Goal: Task Accomplishment & Management: Manage account settings

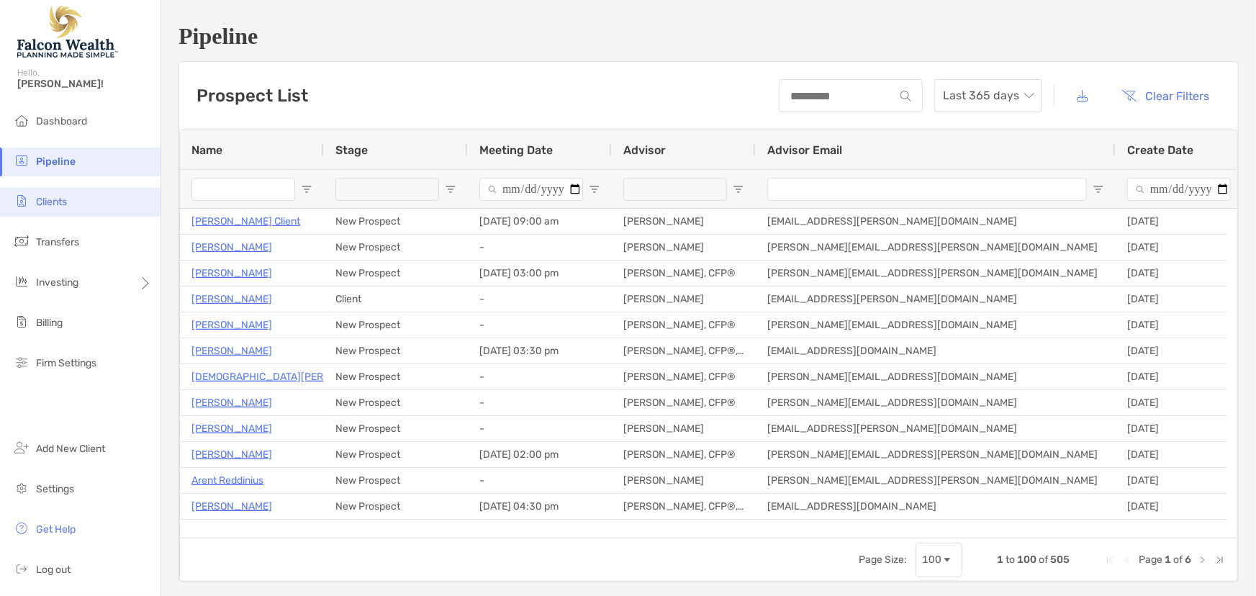
click at [42, 199] on span "Clients" at bounding box center [51, 202] width 31 height 12
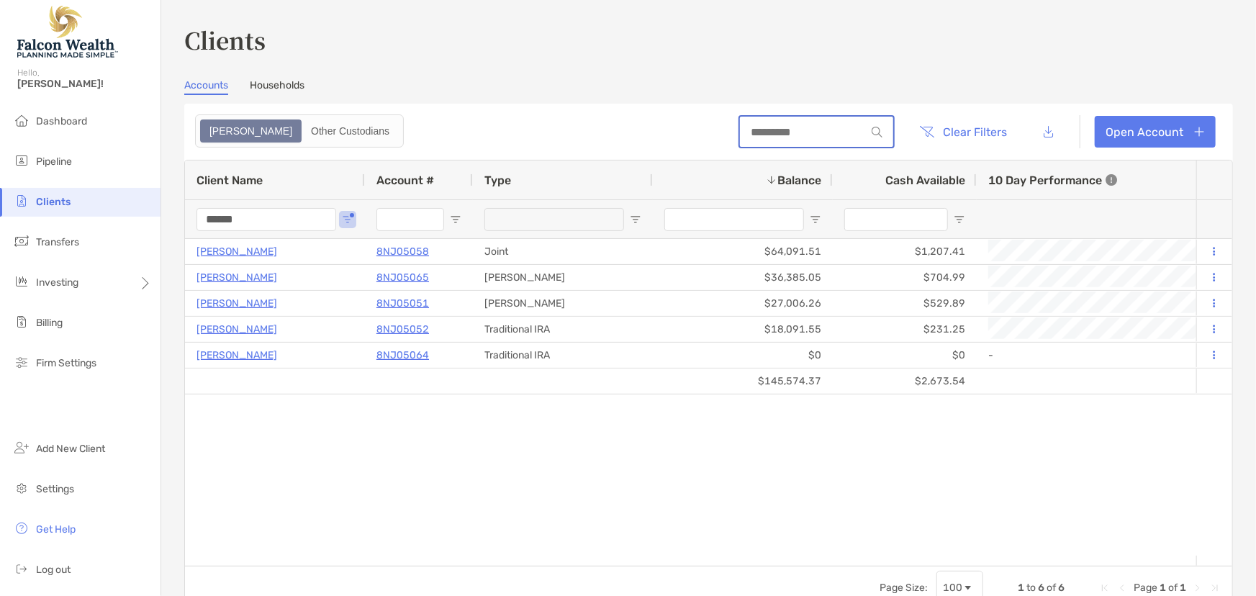
click at [789, 127] on input at bounding box center [803, 132] width 126 height 12
click at [810, 142] on div at bounding box center [817, 131] width 155 height 33
click at [802, 134] on input at bounding box center [803, 132] width 126 height 12
drag, startPoint x: 263, startPoint y: 219, endPoint x: 170, endPoint y: 222, distance: 93.6
click at [170, 222] on div "Clients Accounts Households Zoe Other Custodians Clear Filters Open Account 1 t…" at bounding box center [708, 298] width 1095 height 596
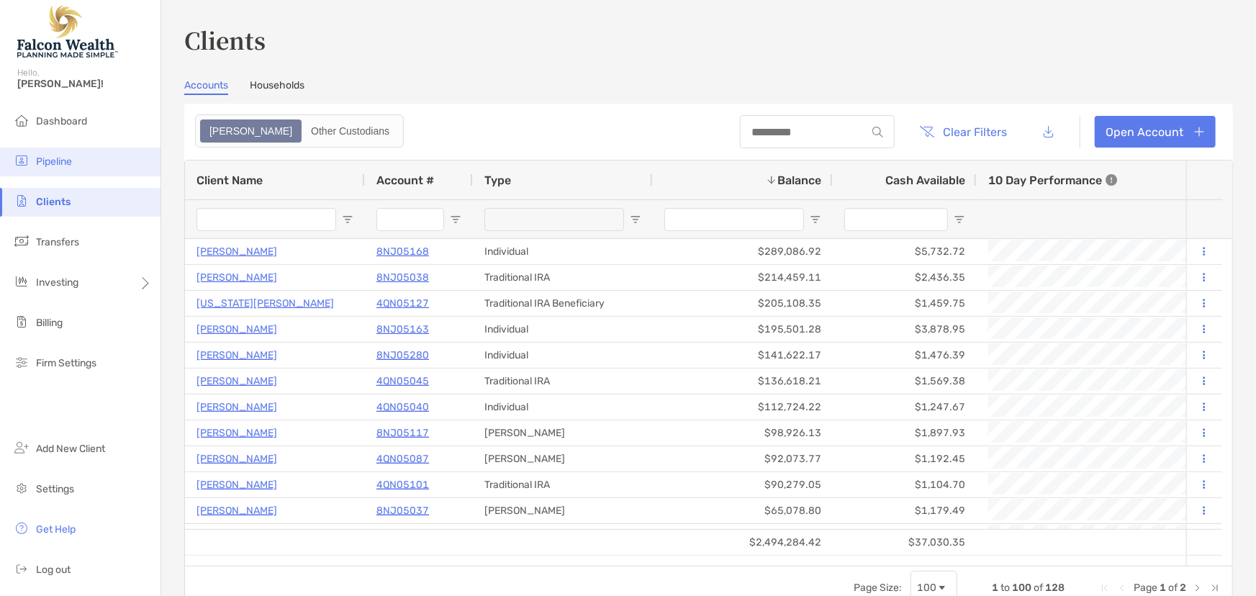
click at [55, 167] on li "Pipeline" at bounding box center [80, 162] width 160 height 29
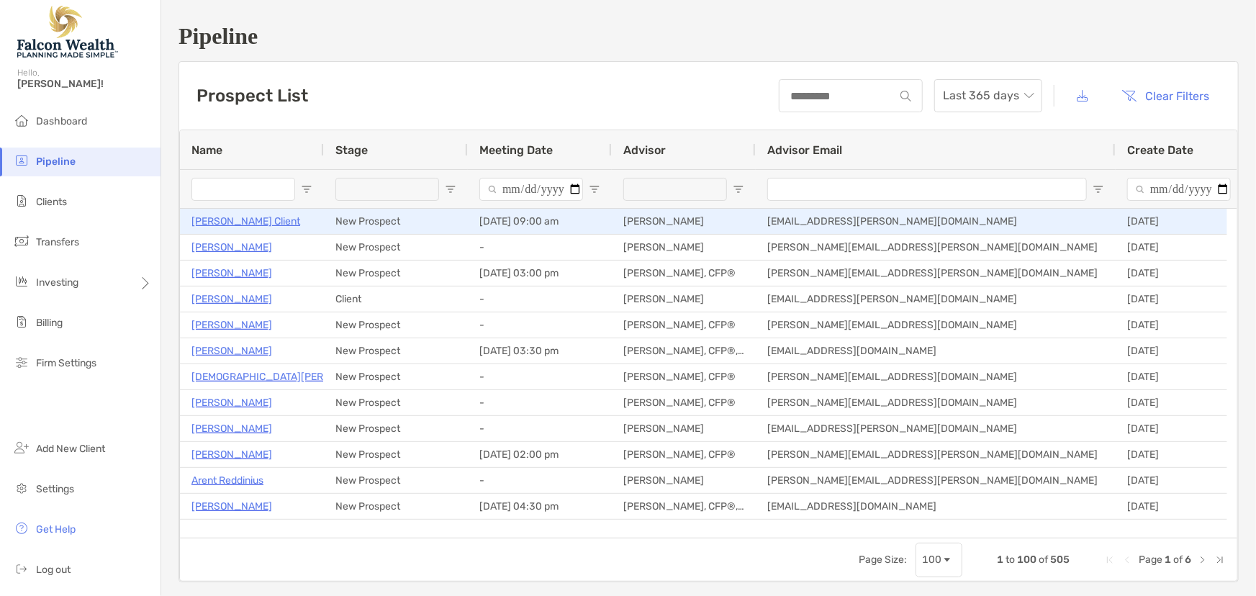
click at [228, 220] on p "[PERSON_NAME] Client" at bounding box center [245, 221] width 109 height 18
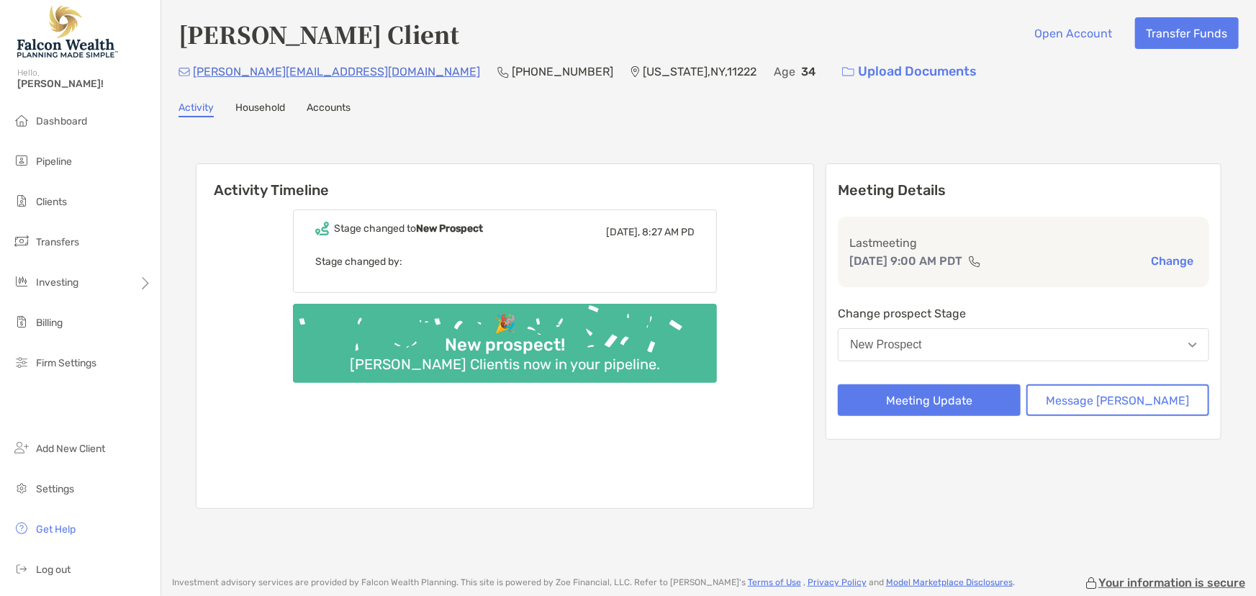
click at [916, 350] on div "New Prospect" at bounding box center [886, 344] width 72 height 13
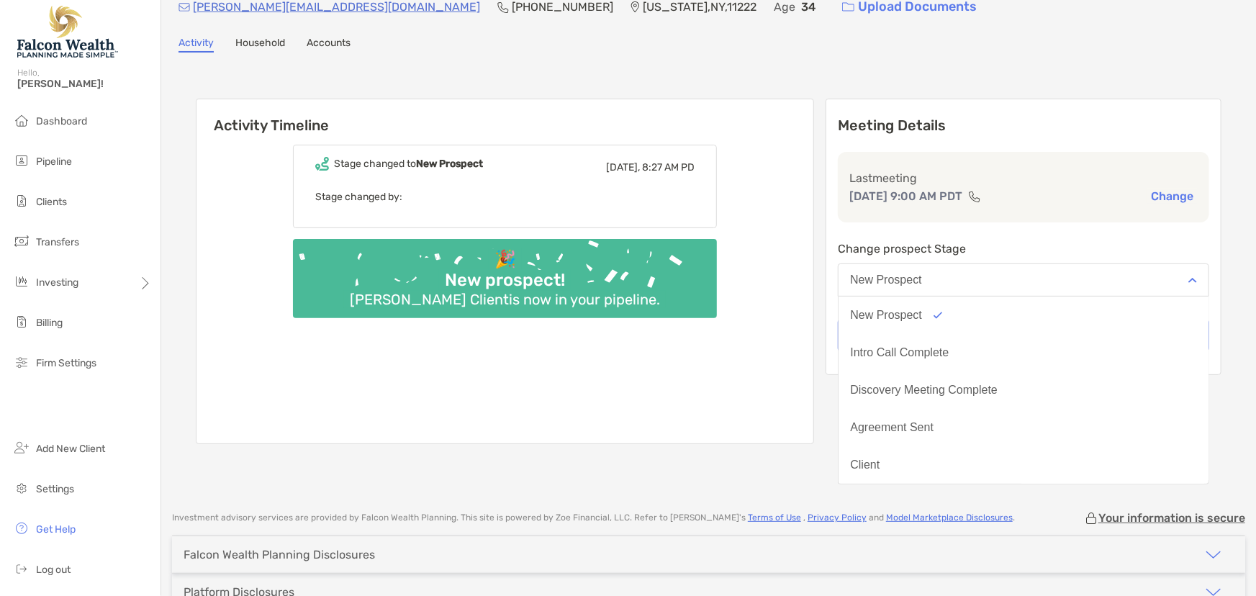
click at [813, 327] on div "Stage changed to New Prospect Today, 8:27 AM PD Stage changed by: 🎉 New prospec…" at bounding box center [504, 288] width 617 height 309
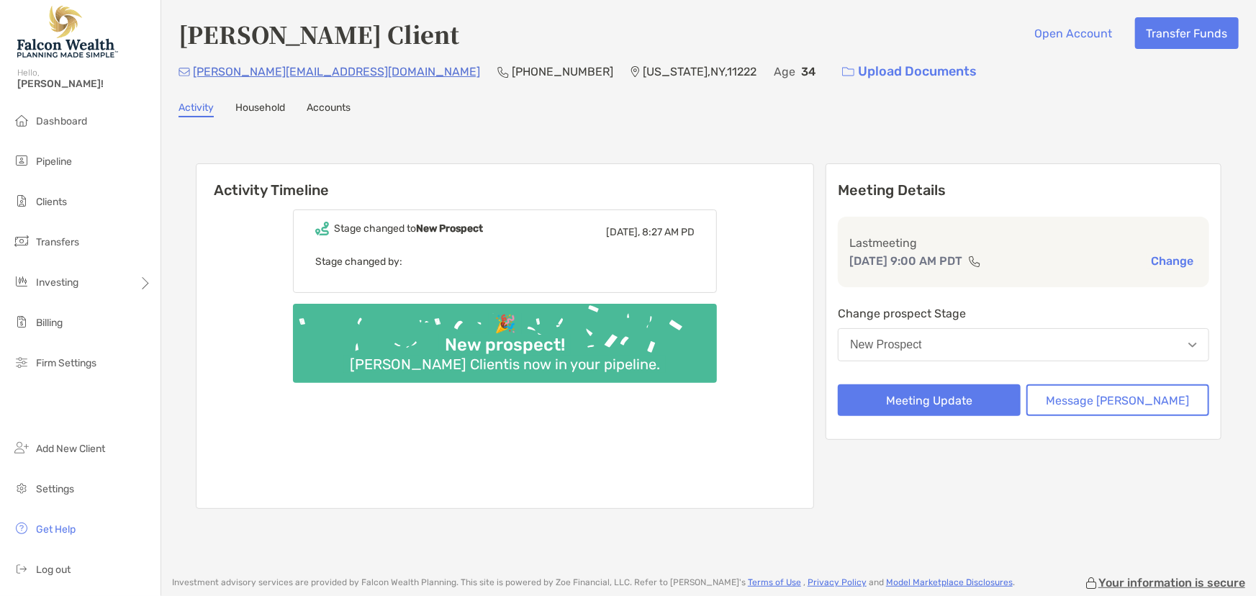
click at [922, 345] on div "New Prospect" at bounding box center [886, 344] width 72 height 13
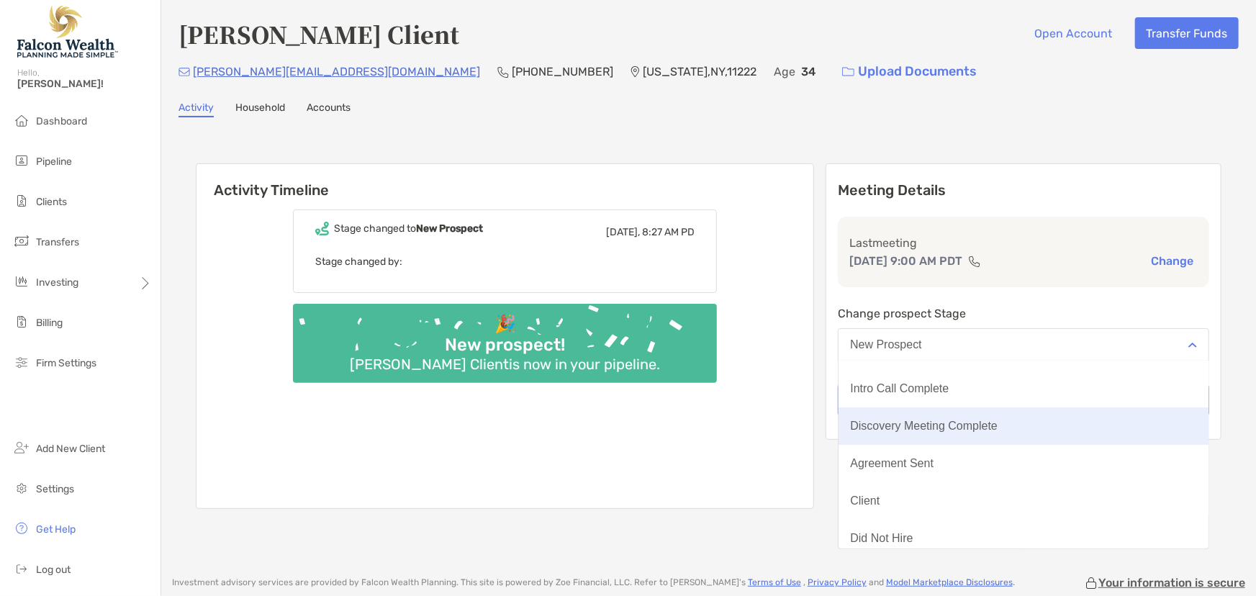
scroll to position [65, 0]
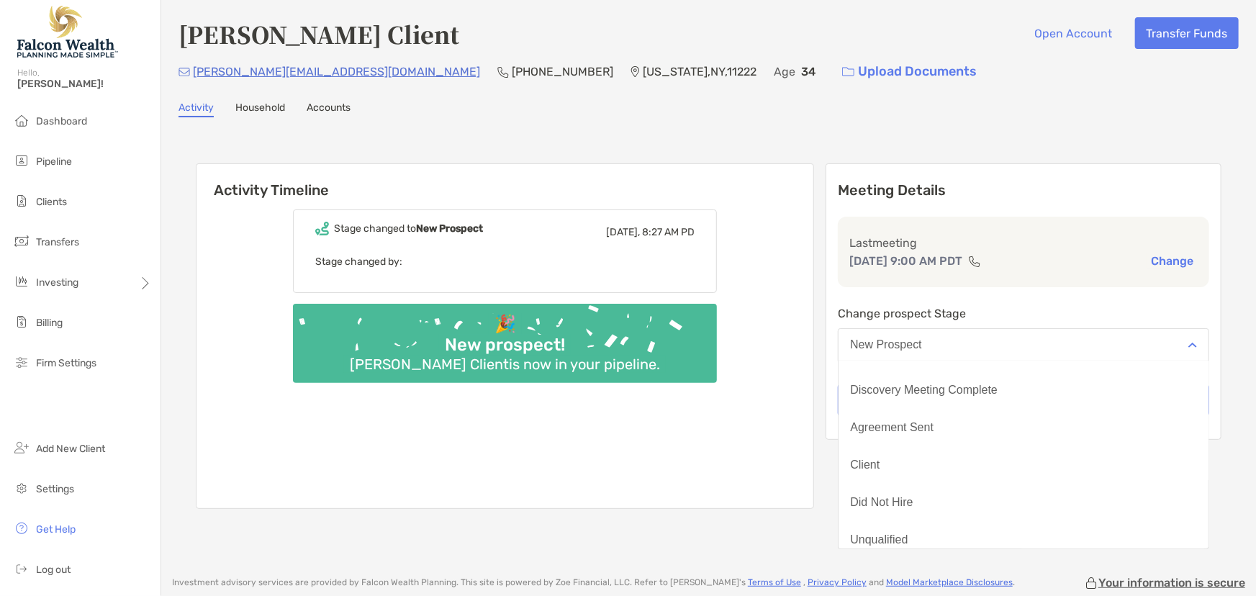
click at [800, 384] on div "Stage changed to New Prospect Today, 8:27 AM PD Stage changed by: 🎉 New prospec…" at bounding box center [504, 353] width 617 height 309
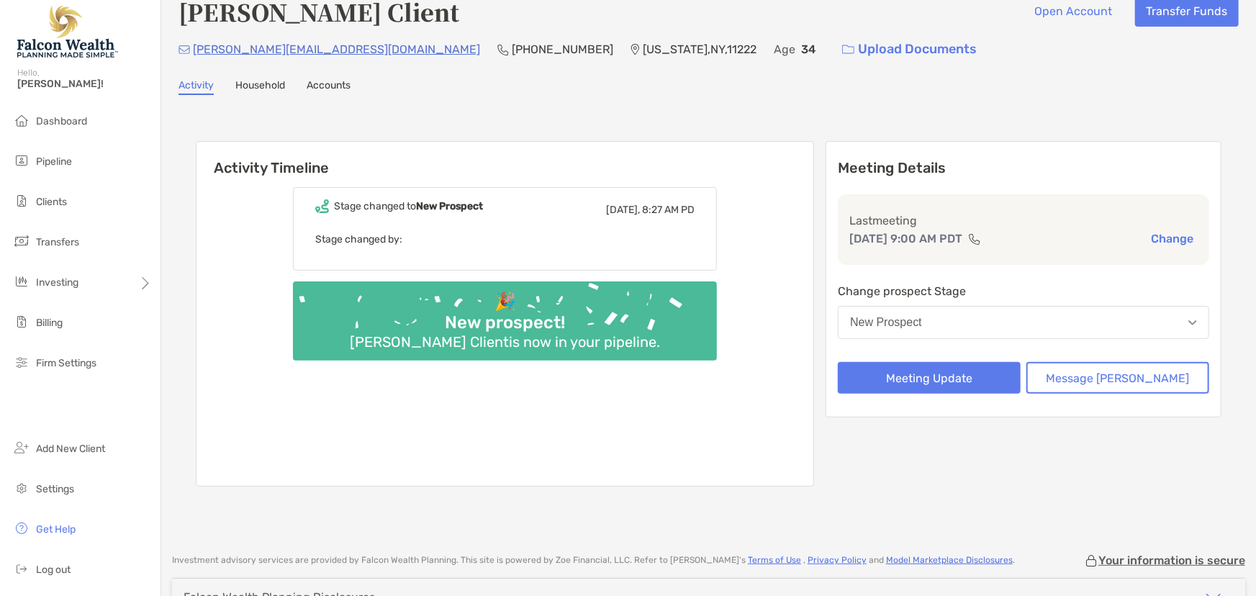
scroll to position [0, 0]
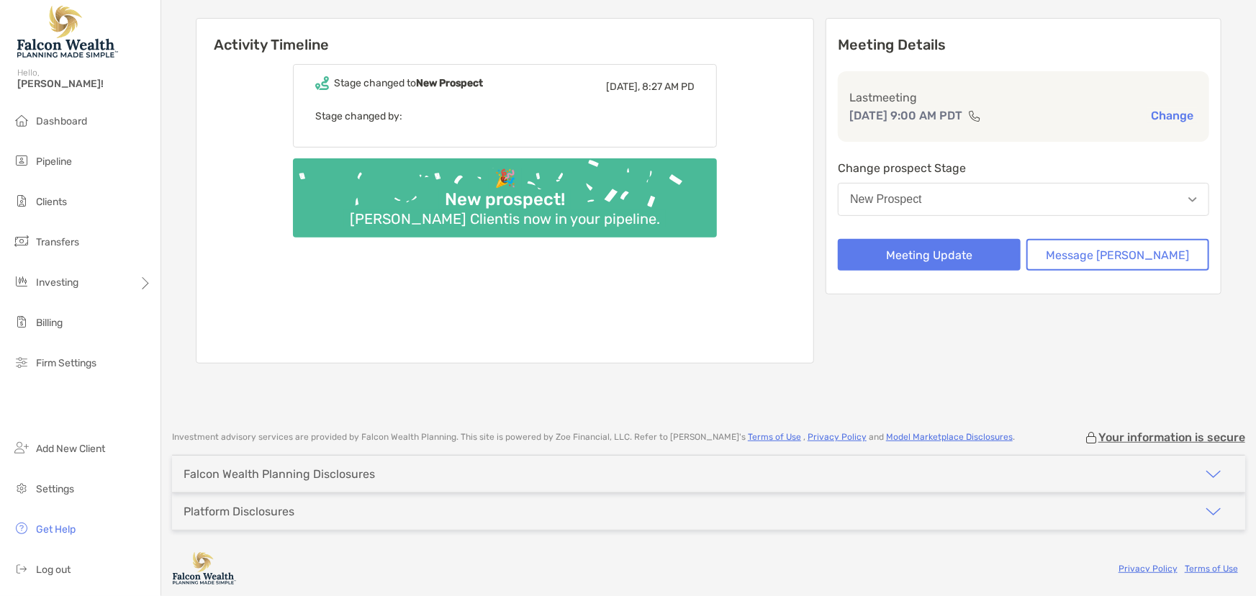
click at [364, 468] on div "Falcon Wealth Planning Disclosures" at bounding box center [279, 474] width 191 height 14
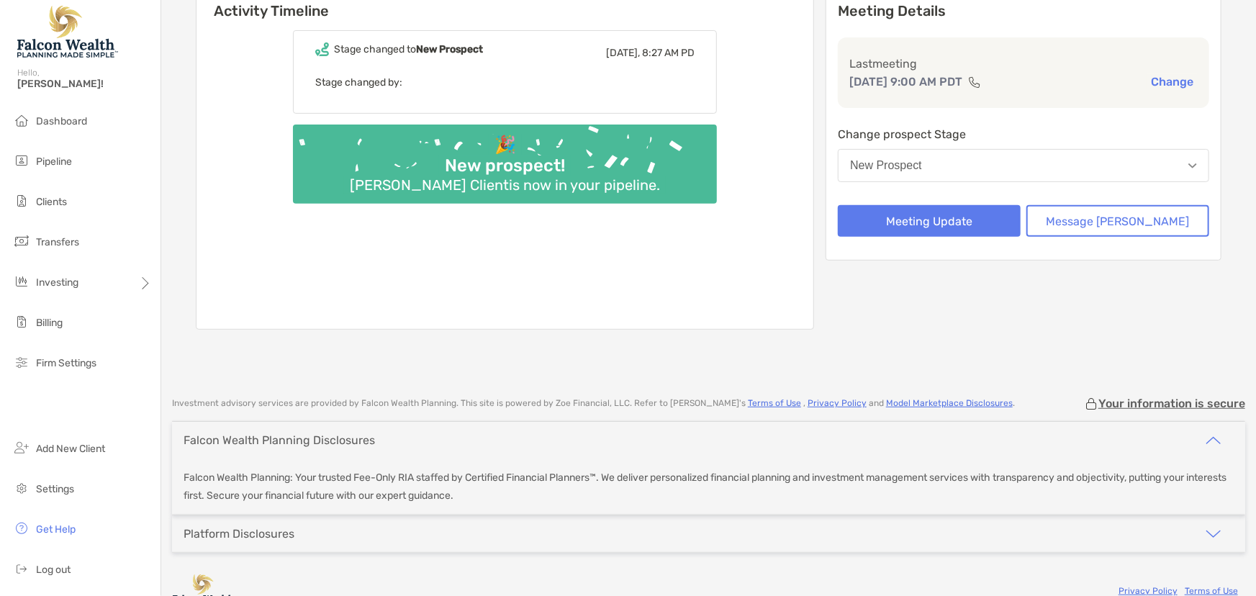
scroll to position [202, 0]
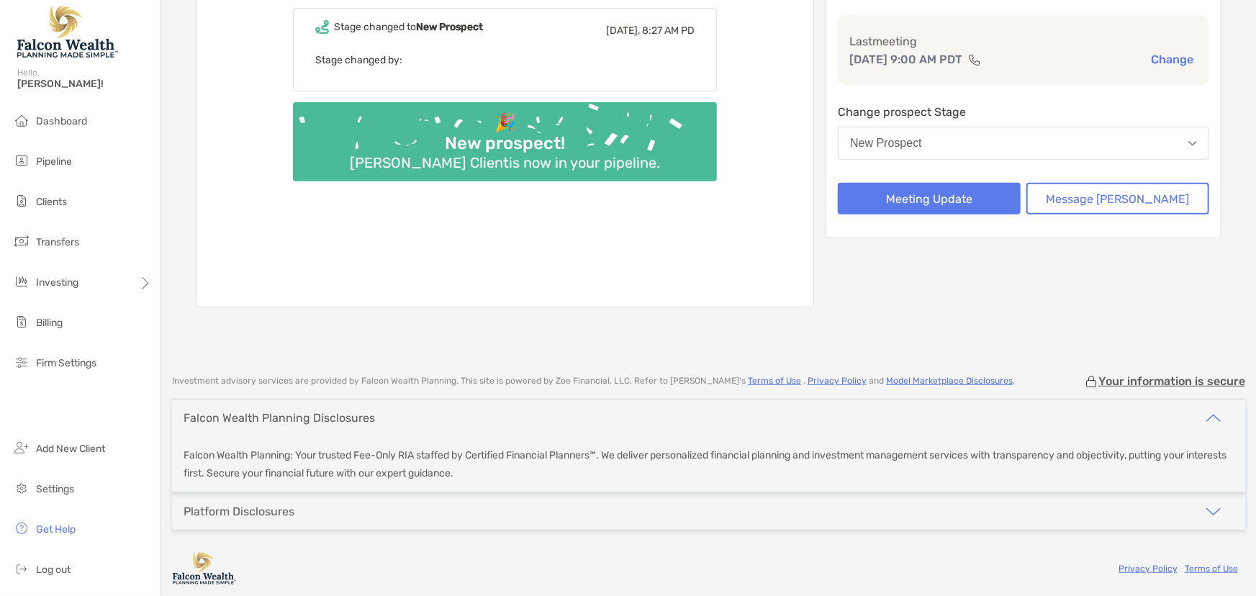
click at [378, 501] on div "Platform Disclosures" at bounding box center [708, 511] width 1073 height 37
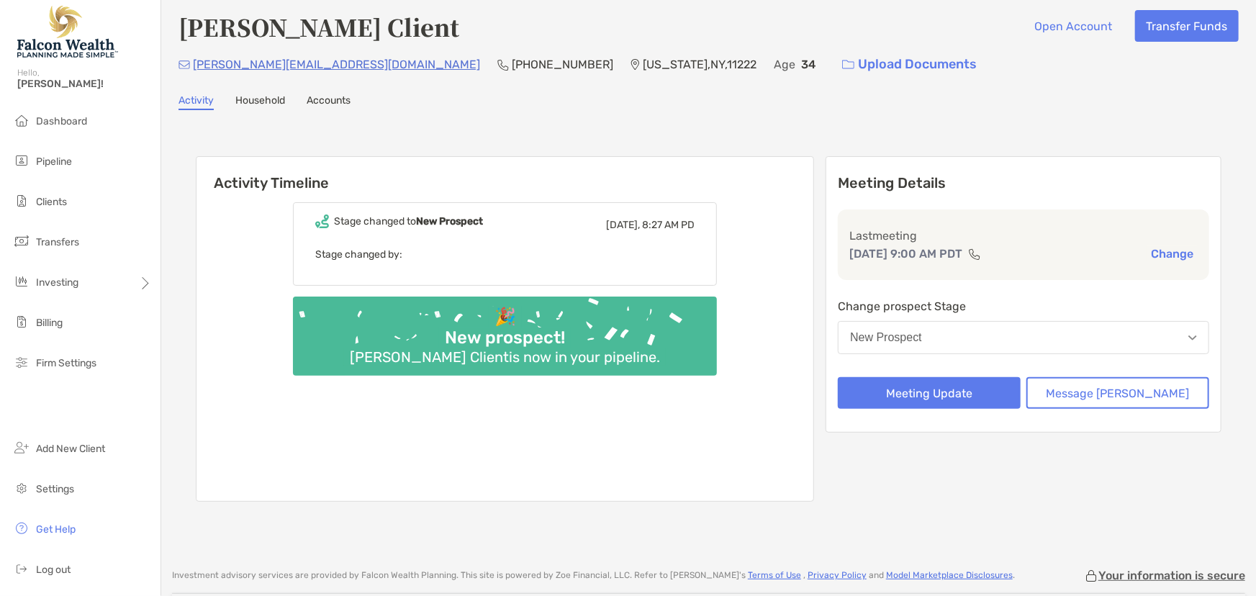
scroll to position [0, 0]
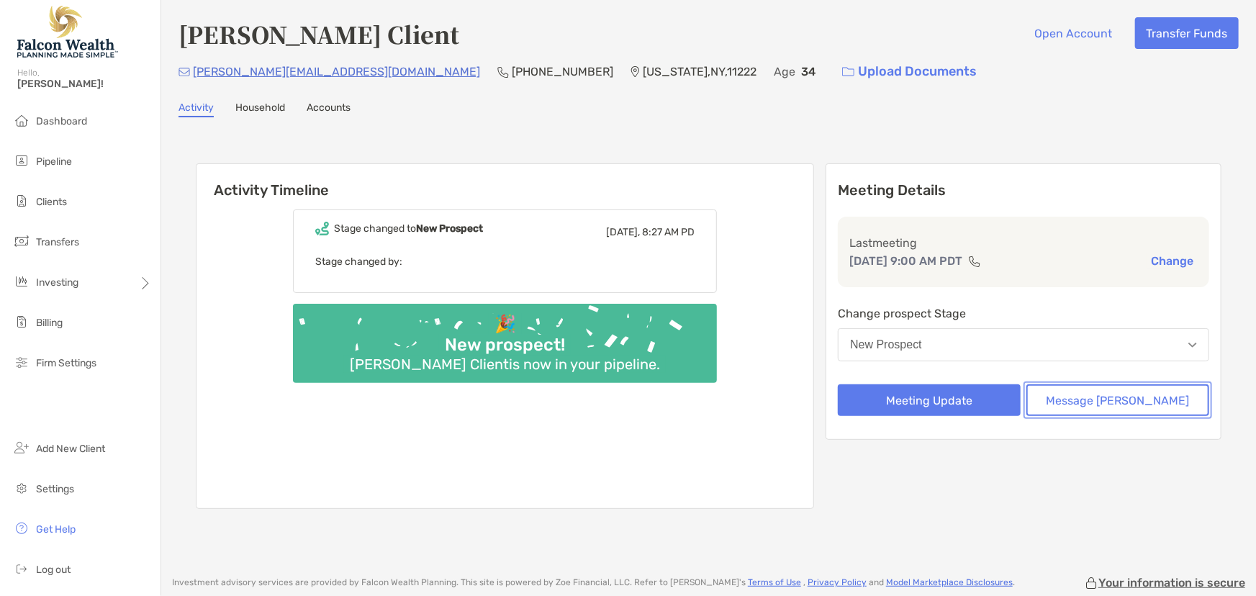
click at [1090, 399] on button "Message Zoe" at bounding box center [1117, 400] width 183 height 32
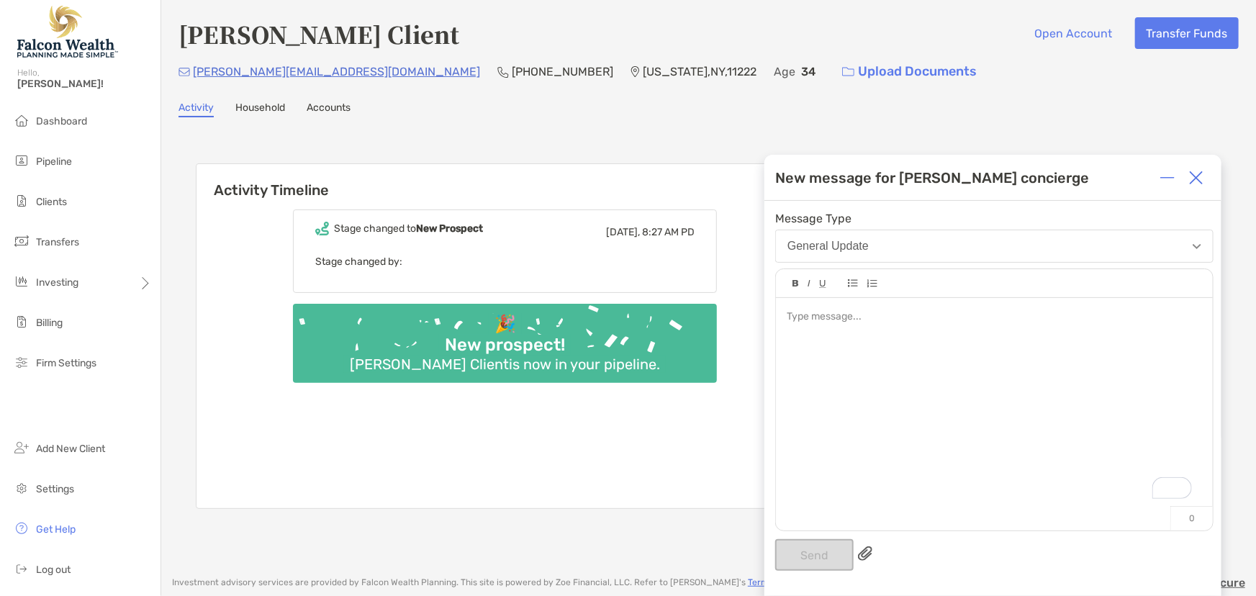
click at [1205, 181] on div at bounding box center [1196, 177] width 29 height 29
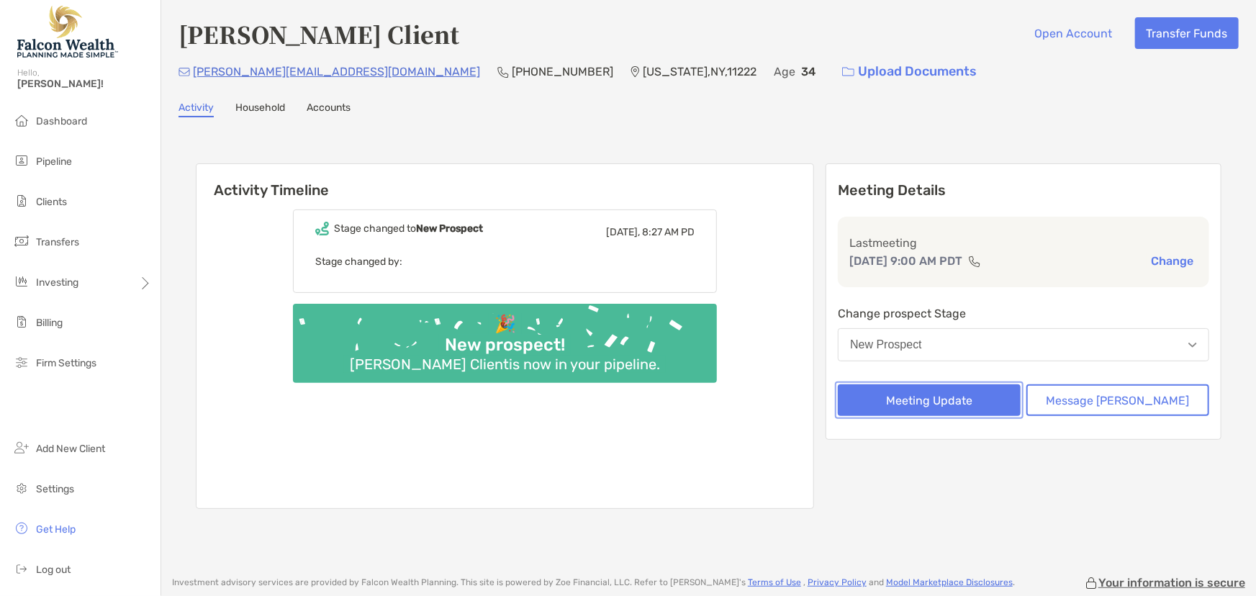
click at [979, 399] on button "Meeting Update" at bounding box center [929, 400] width 183 height 32
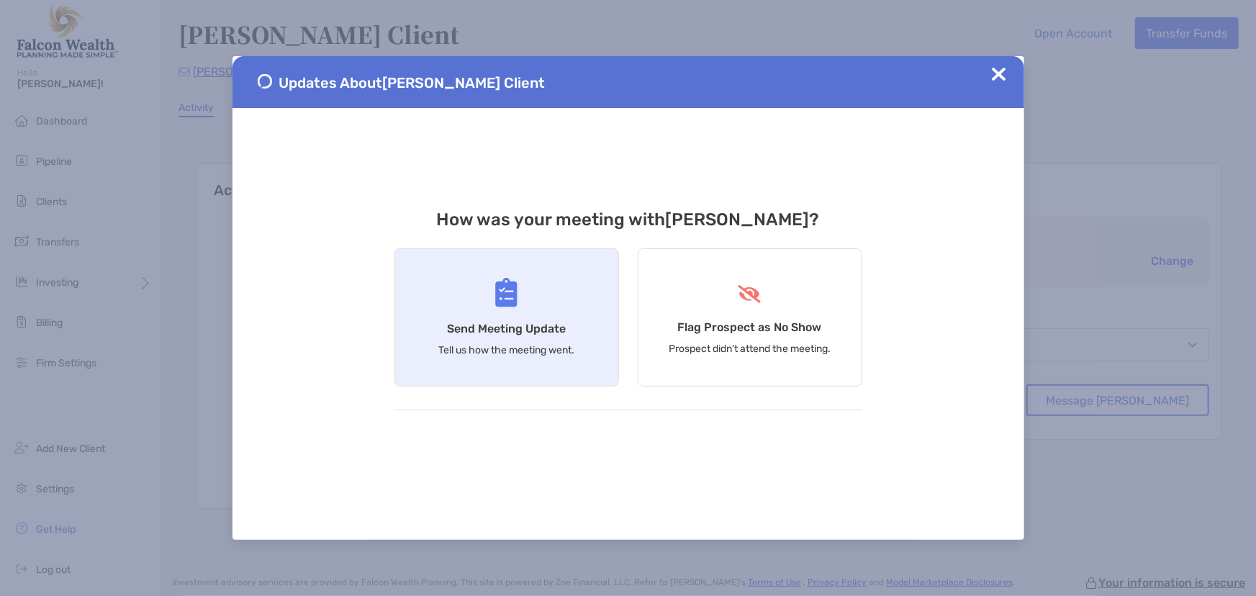
click at [434, 323] on div "Send Meeting Update Tell us how the meeting went." at bounding box center [506, 317] width 225 height 138
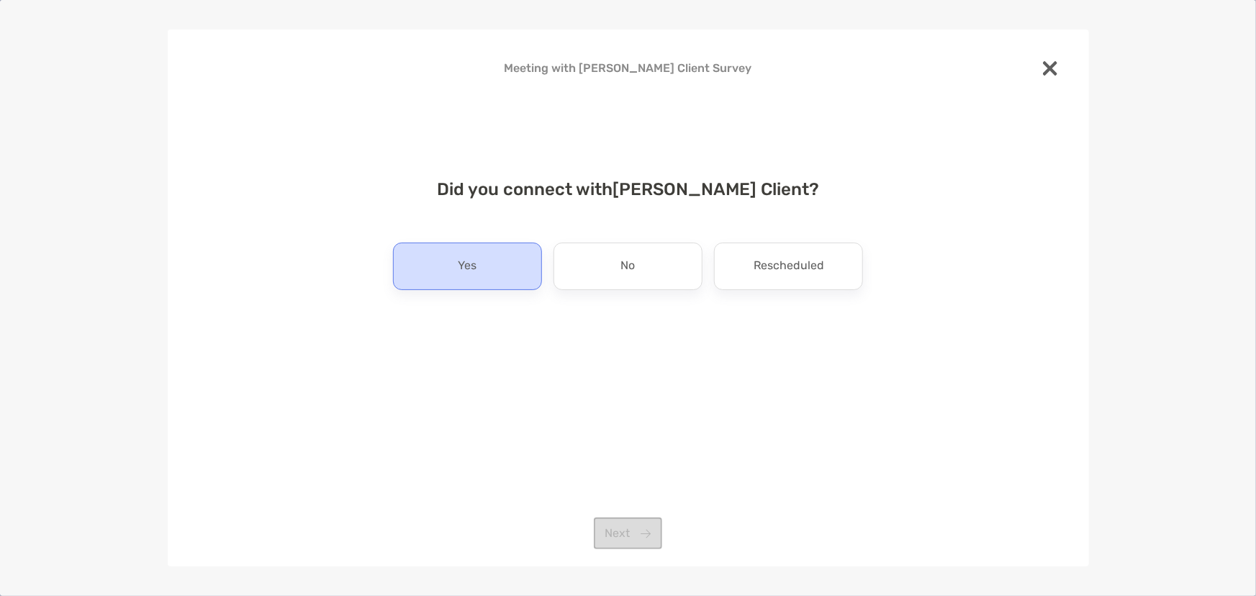
click at [494, 263] on div "Yes" at bounding box center [467, 266] width 149 height 47
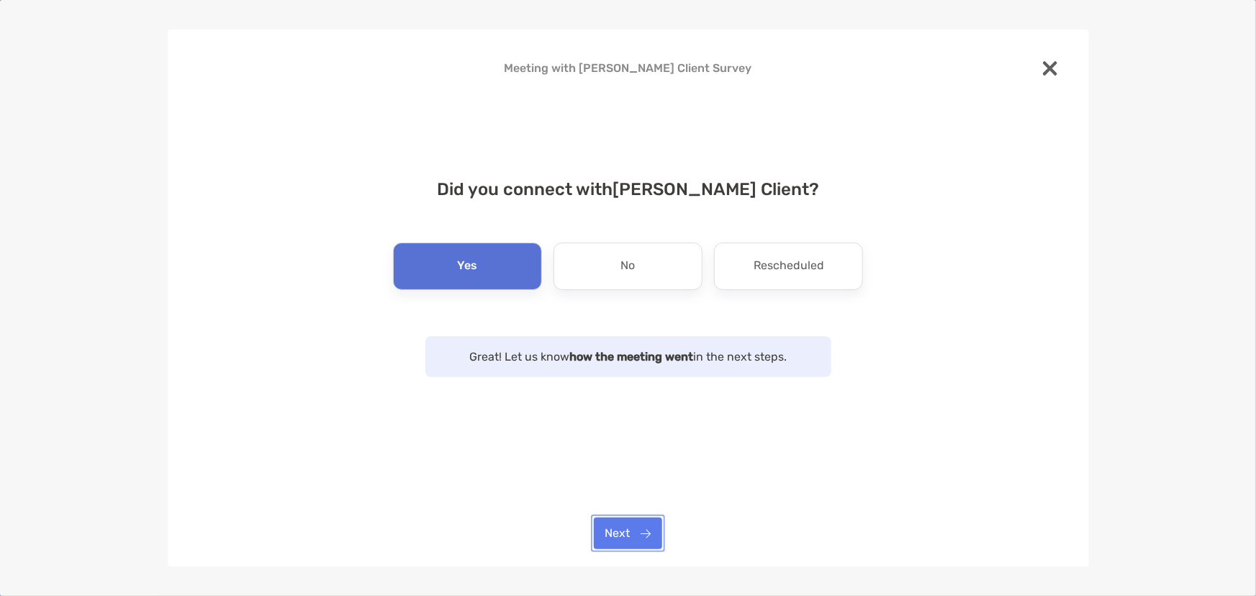
click at [641, 531] on button "Next" at bounding box center [628, 533] width 68 height 32
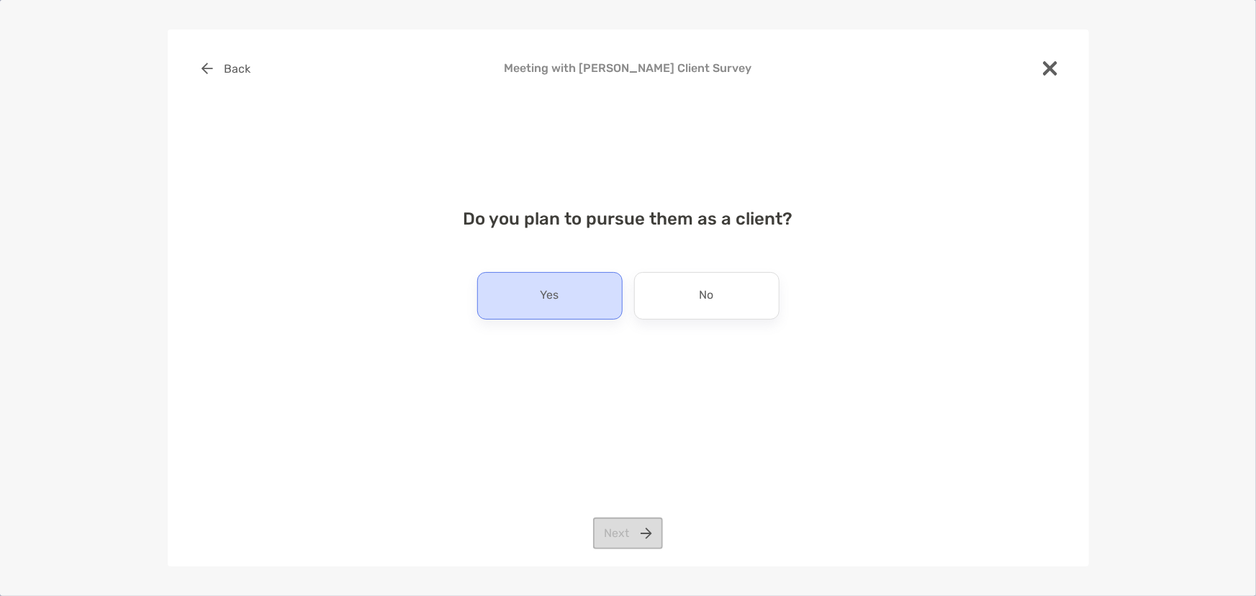
click at [576, 302] on div "Yes" at bounding box center [549, 295] width 145 height 47
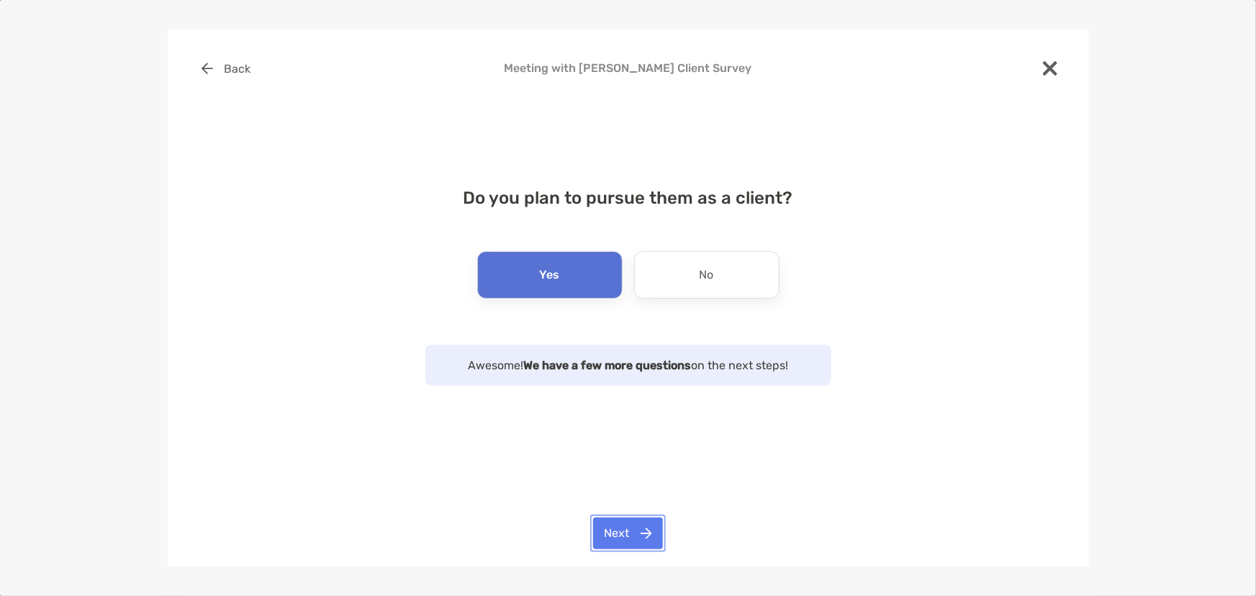
click at [646, 539] on button "Next" at bounding box center [628, 533] width 70 height 32
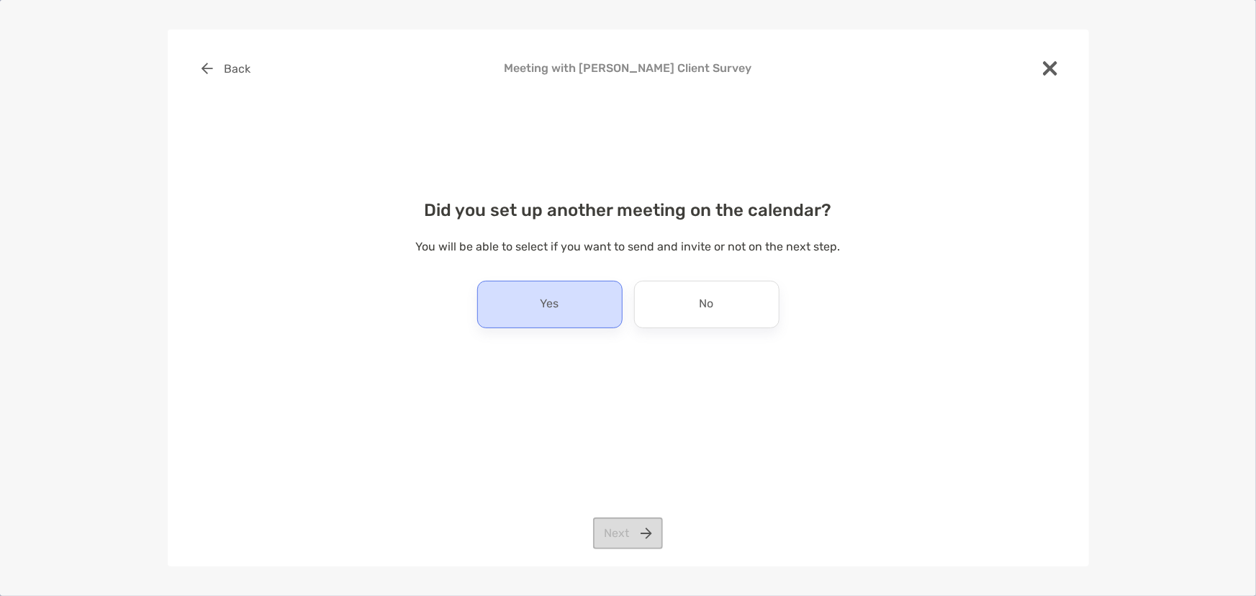
click at [541, 307] on p "Yes" at bounding box center [549, 304] width 19 height 23
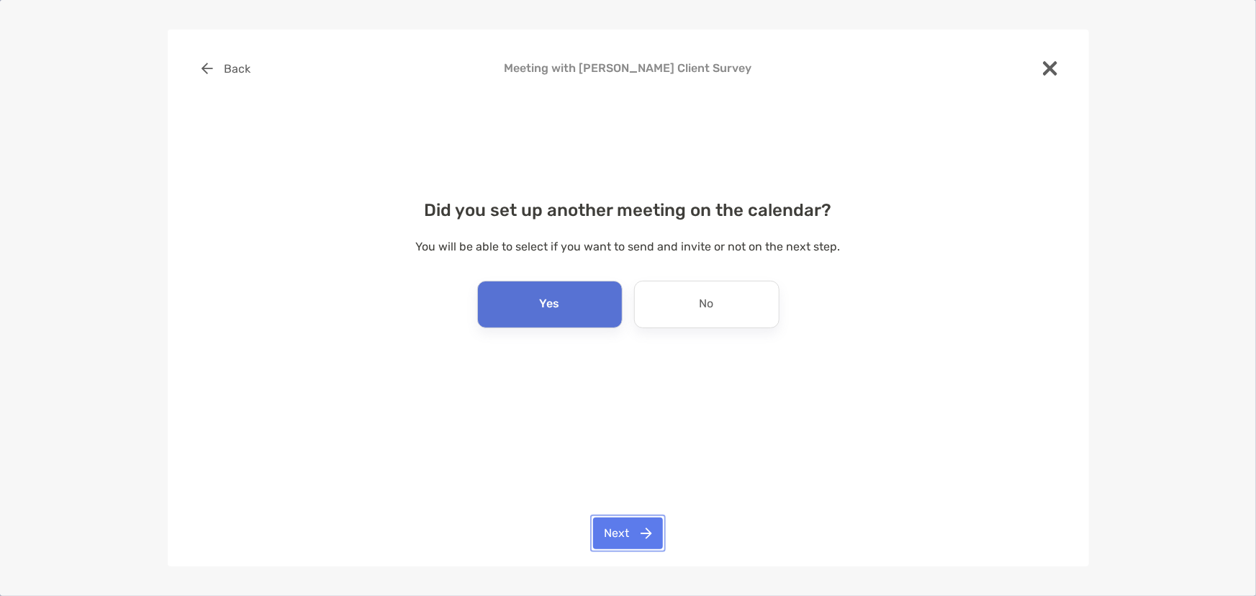
click at [618, 535] on button "Next" at bounding box center [628, 533] width 70 height 32
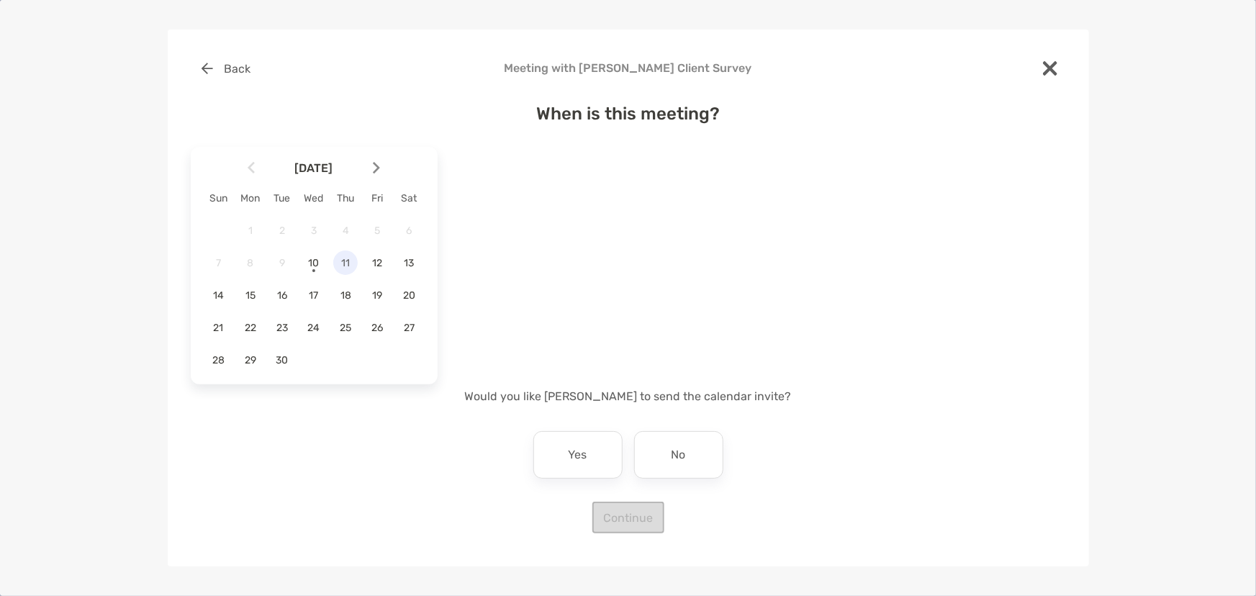
click at [345, 266] on span "11" at bounding box center [345, 263] width 24 height 12
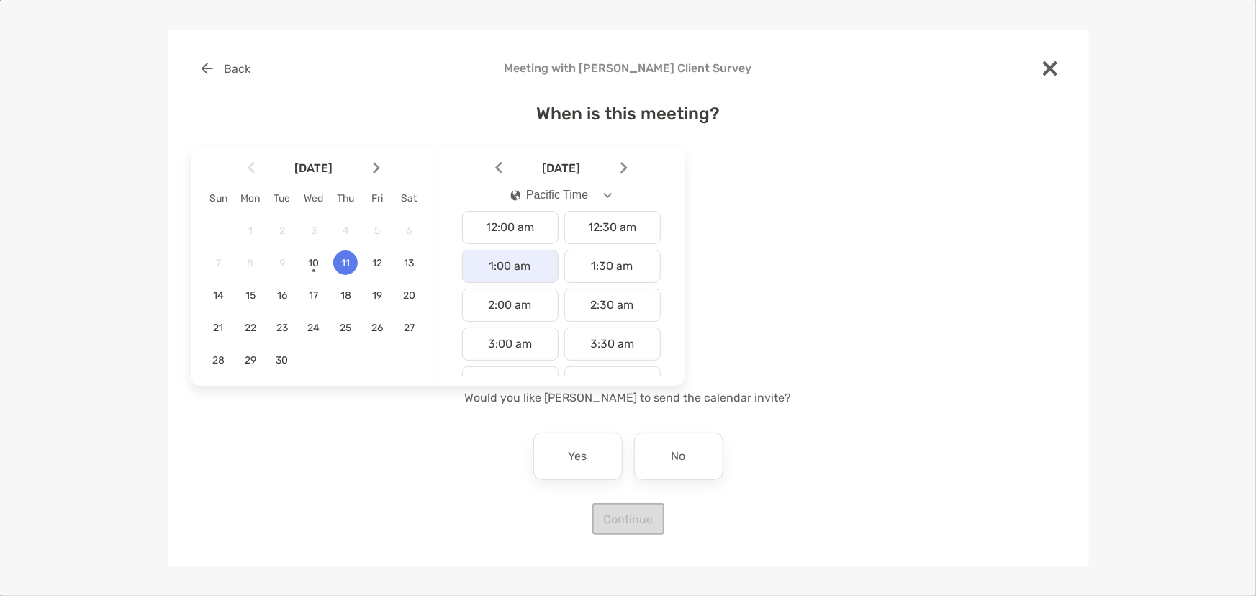
click at [516, 273] on div "1:00 am" at bounding box center [510, 266] width 96 height 33
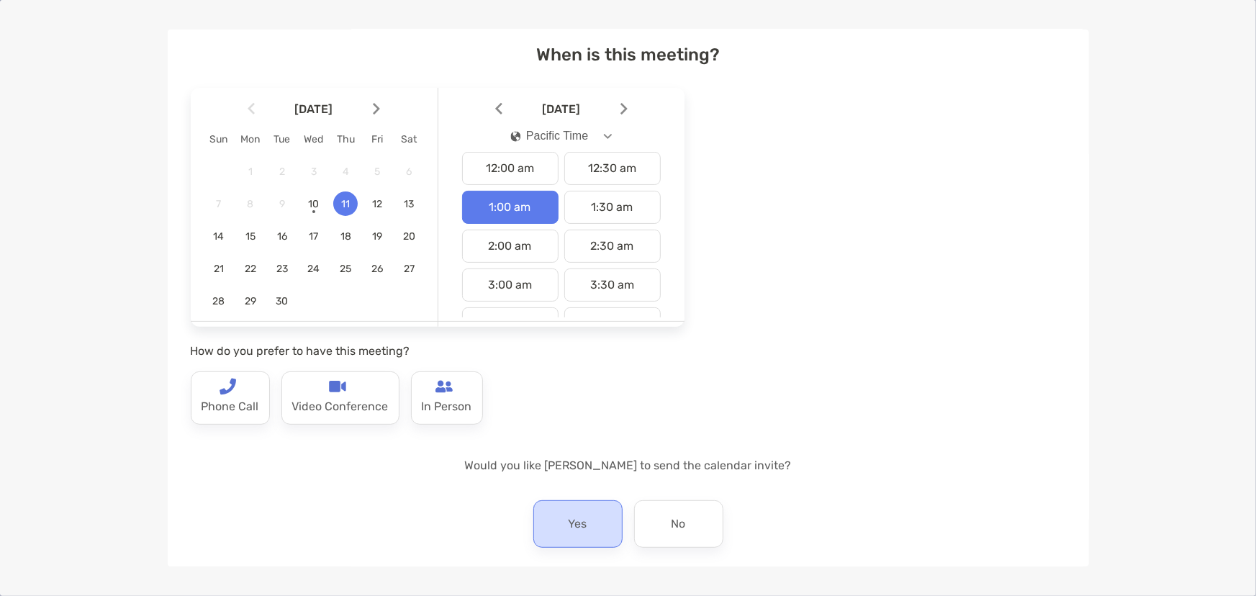
scroll to position [117, 0]
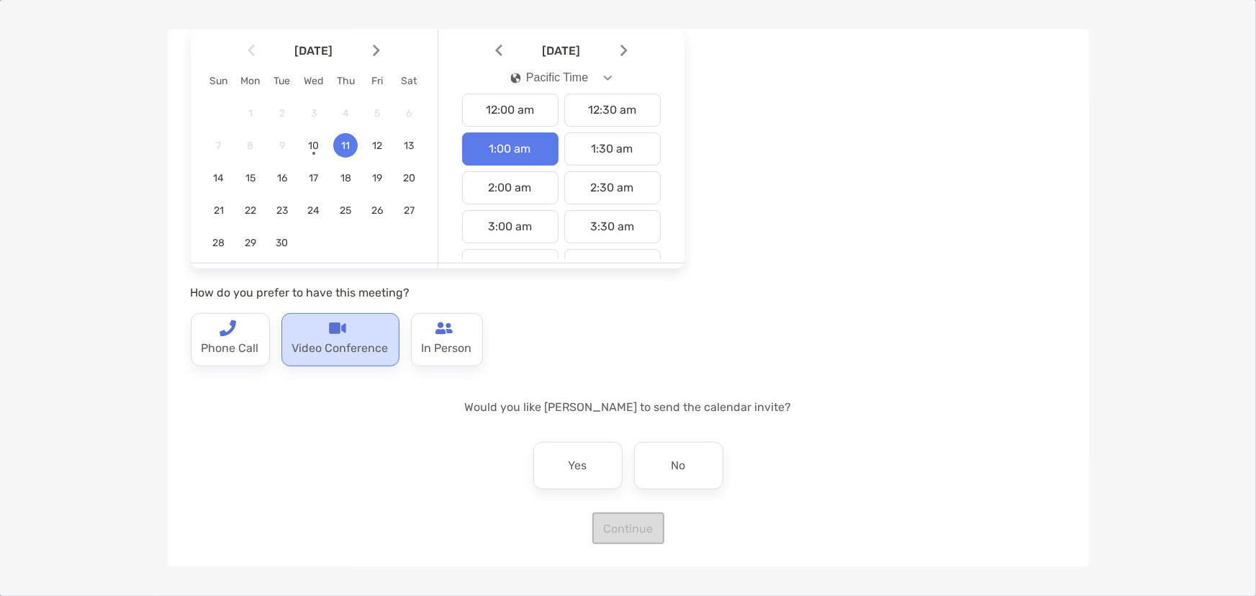
click at [352, 335] on div "Video Conference" at bounding box center [340, 339] width 118 height 53
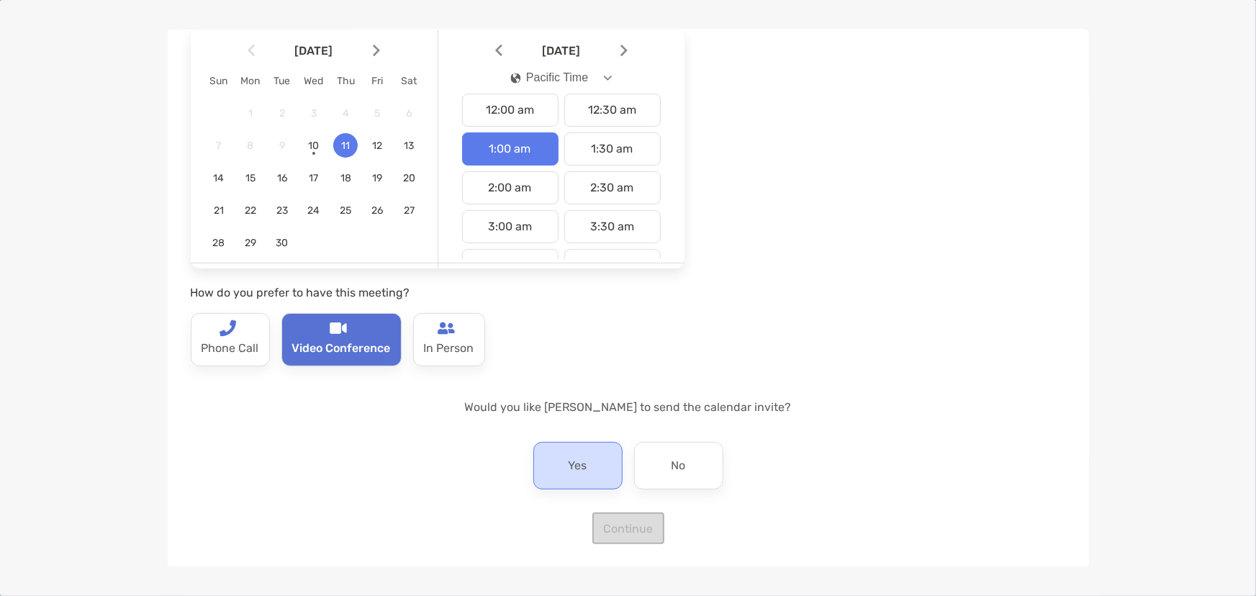
click at [587, 453] on div "Yes" at bounding box center [577, 465] width 89 height 47
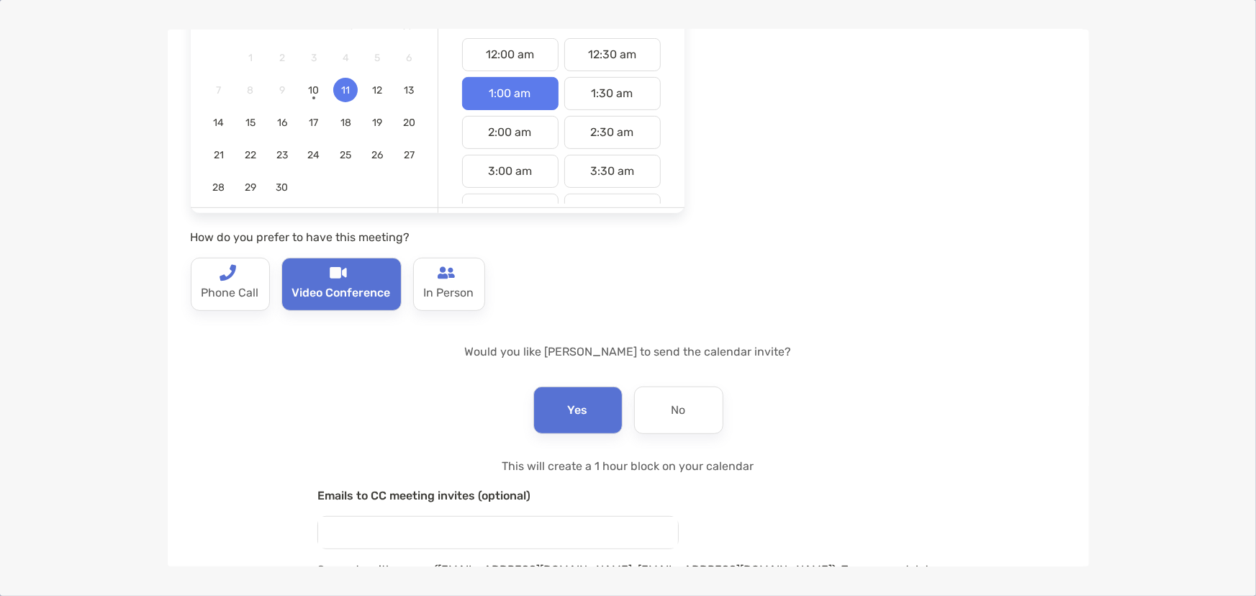
scroll to position [273, 0]
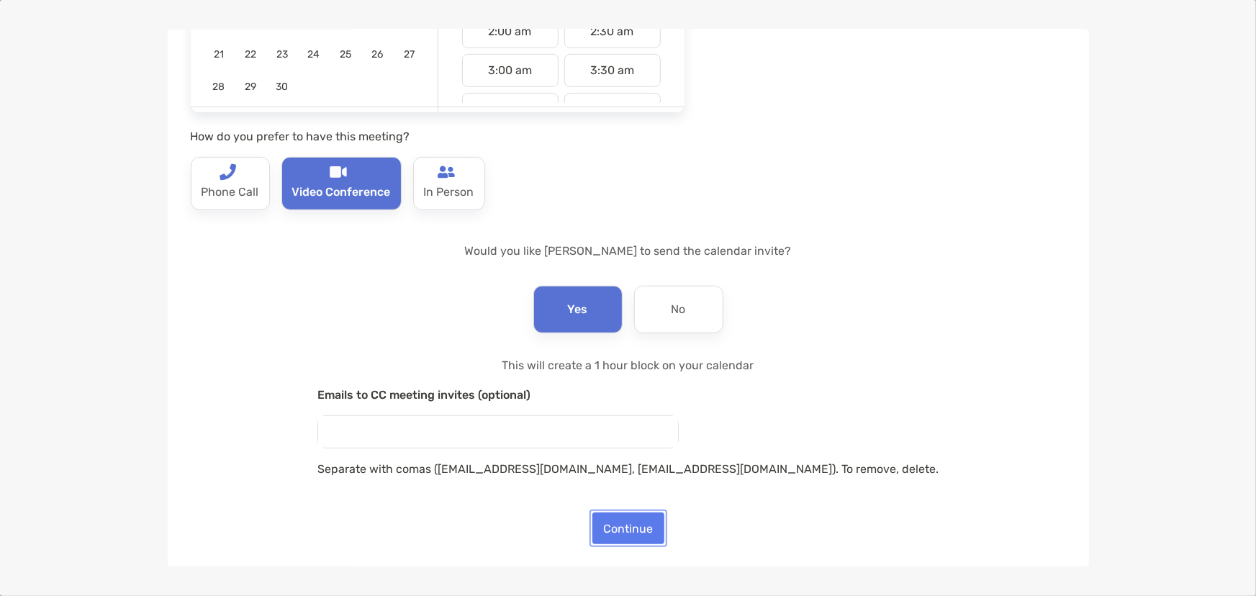
click at [617, 530] on button "Continue" at bounding box center [628, 528] width 72 height 32
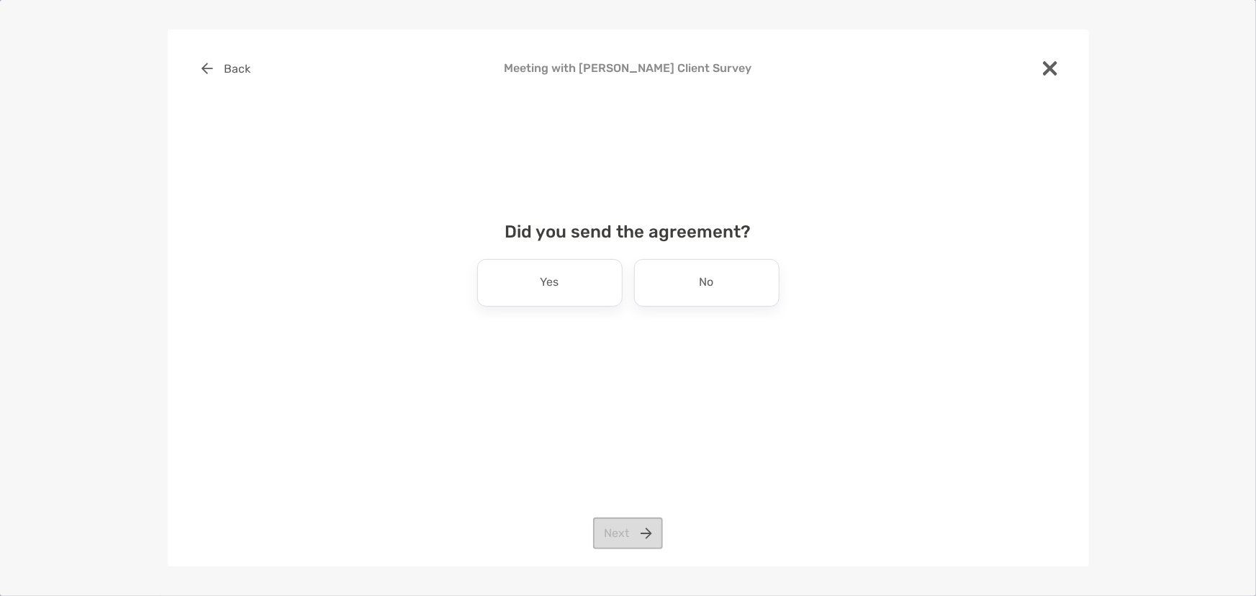
scroll to position [0, 0]
click at [756, 287] on div "No" at bounding box center [706, 282] width 145 height 47
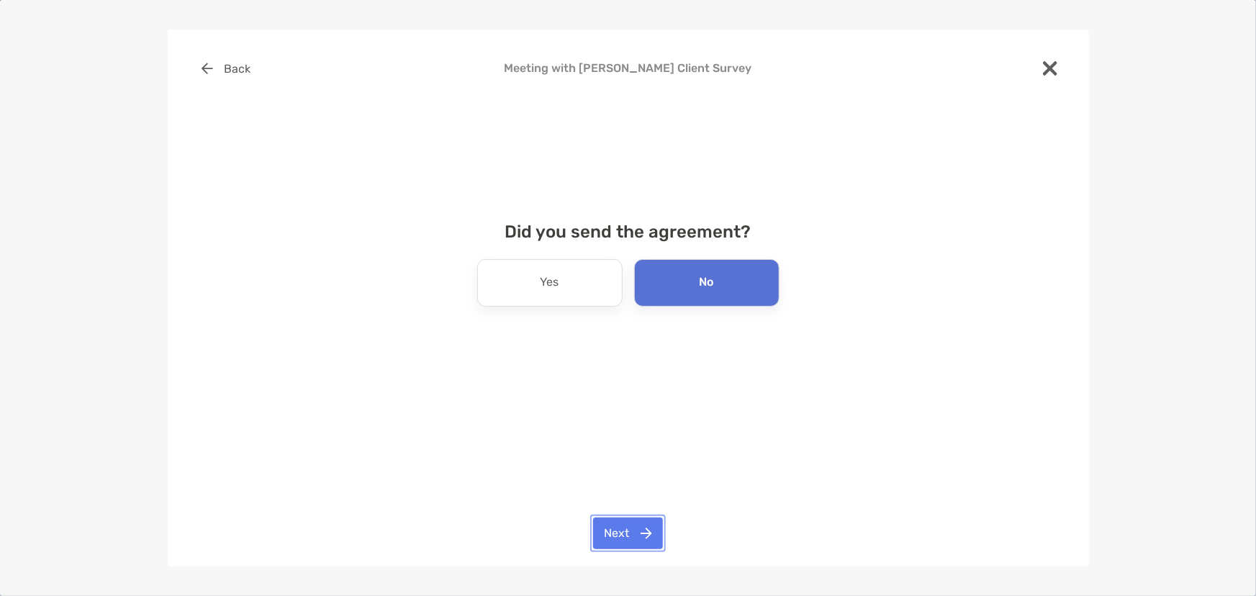
click at [618, 535] on button "Next" at bounding box center [628, 533] width 70 height 32
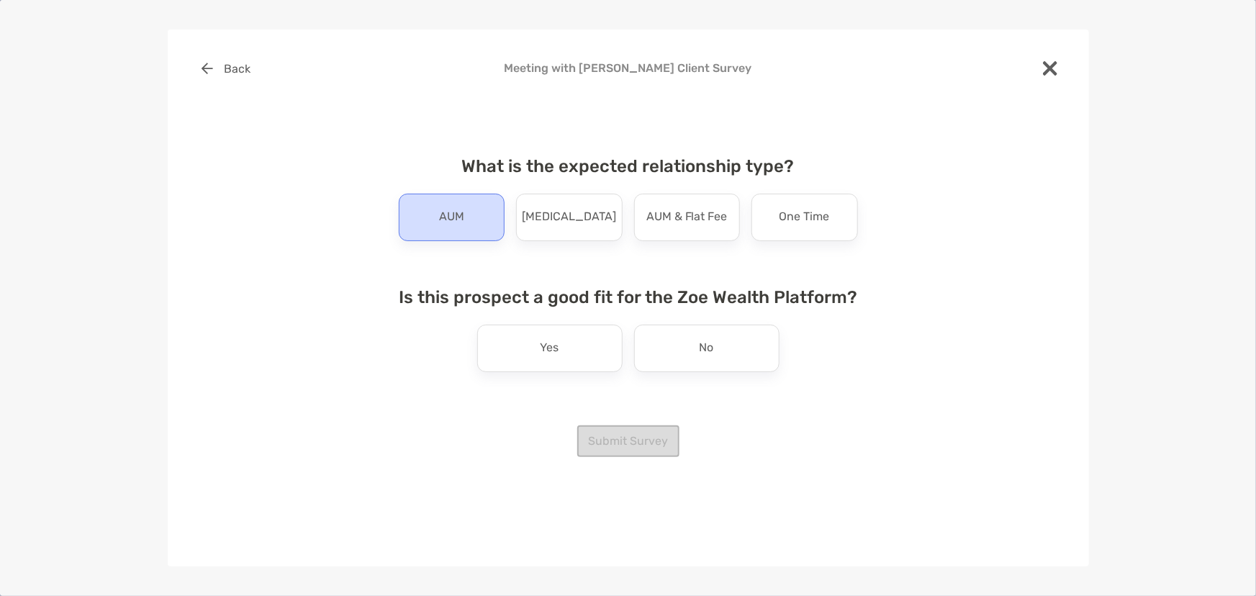
click at [437, 214] on div "AUM" at bounding box center [452, 217] width 107 height 47
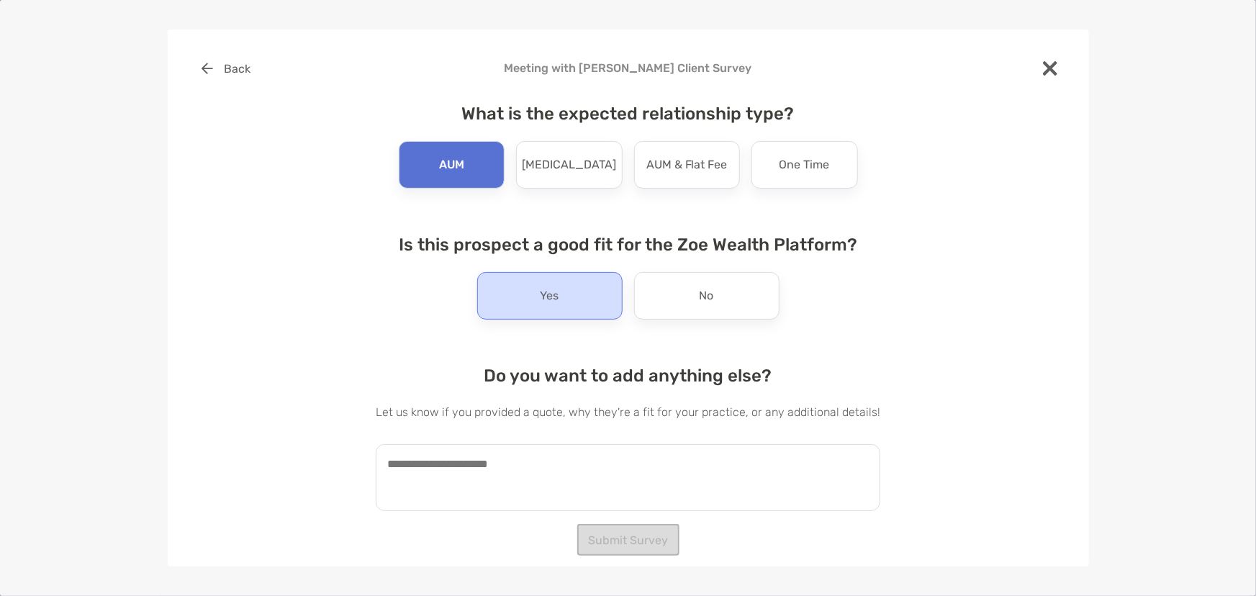
click at [572, 296] on div "Yes" at bounding box center [549, 295] width 145 height 47
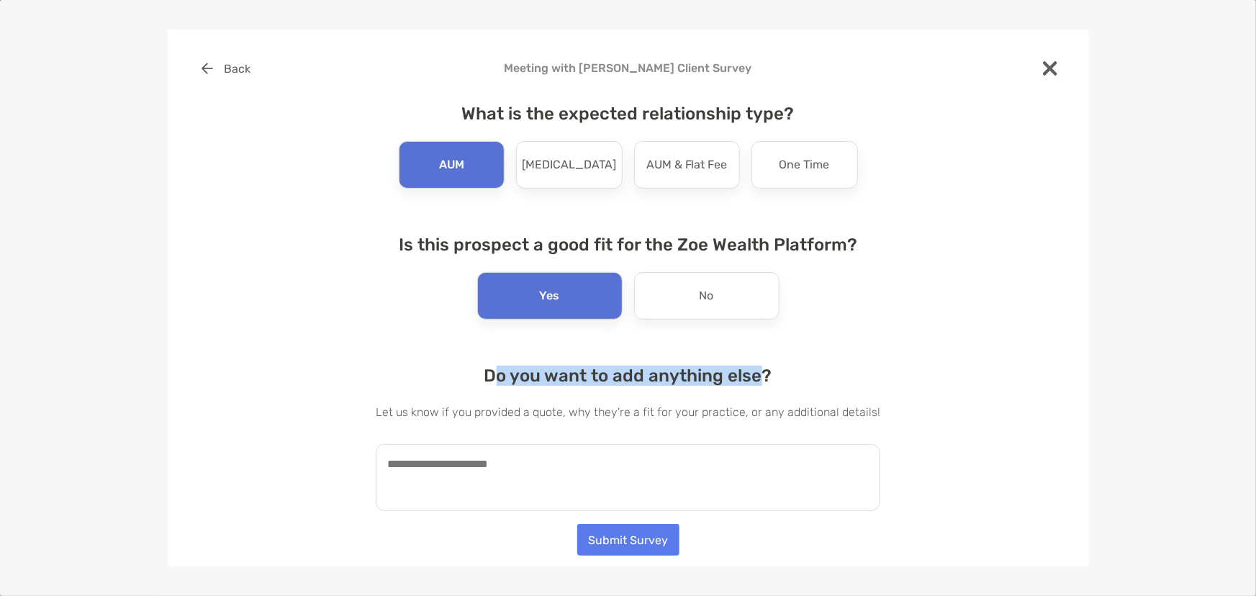
drag, startPoint x: 497, startPoint y: 379, endPoint x: 758, endPoint y: 379, distance: 261.3
click at [758, 379] on h4 "Do you want to add anything else?" at bounding box center [628, 376] width 505 height 20
click at [766, 381] on h4 "Do you want to add anything else?" at bounding box center [628, 376] width 505 height 20
click at [514, 475] on textarea "To enrich screen reader interactions, please activate Accessibility in Grammarl…" at bounding box center [628, 477] width 505 height 67
click at [589, 544] on button "Submit Survey" at bounding box center [628, 540] width 102 height 32
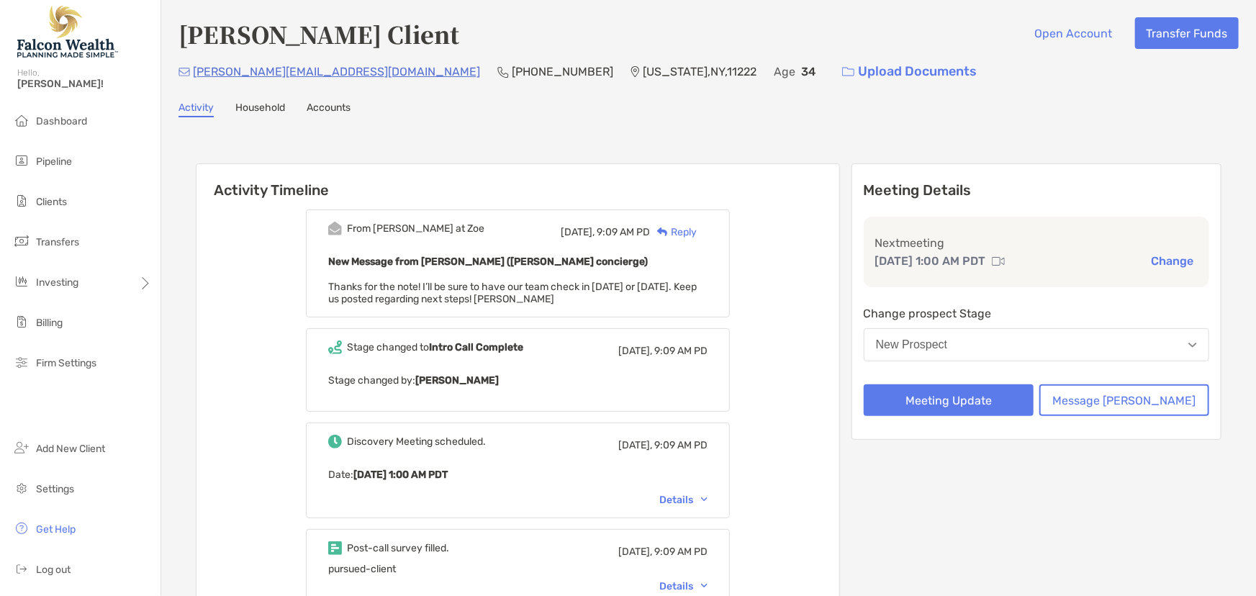
click at [1023, 347] on button "New Prospect" at bounding box center [1036, 344] width 345 height 33
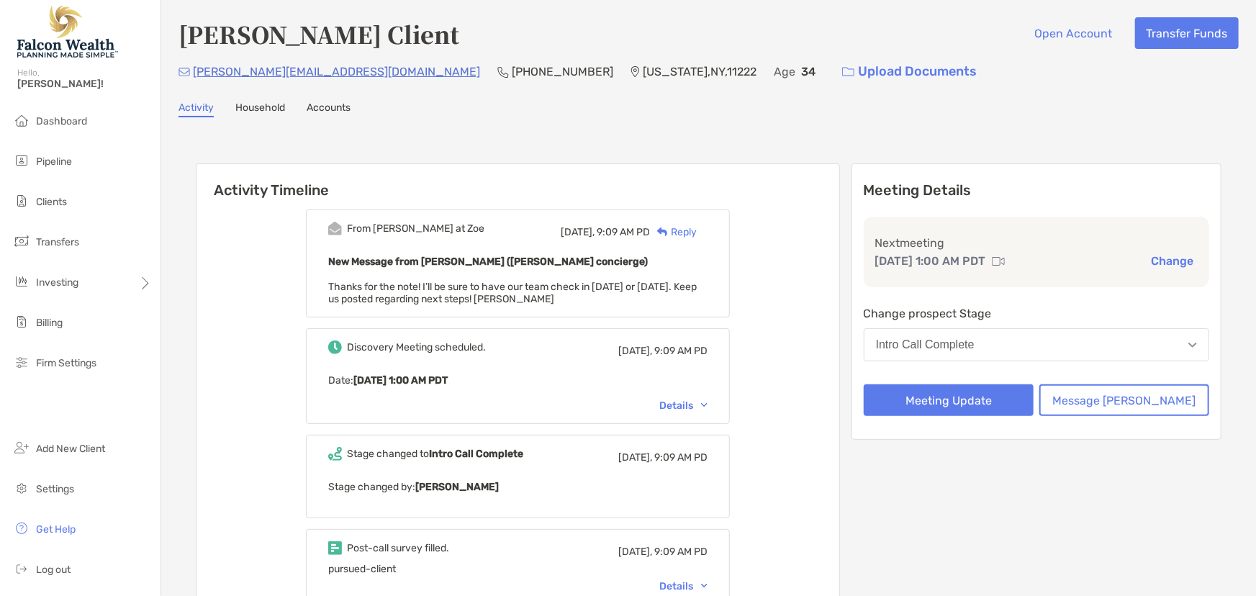
click at [974, 340] on div "Intro Call Complete" at bounding box center [925, 344] width 99 height 13
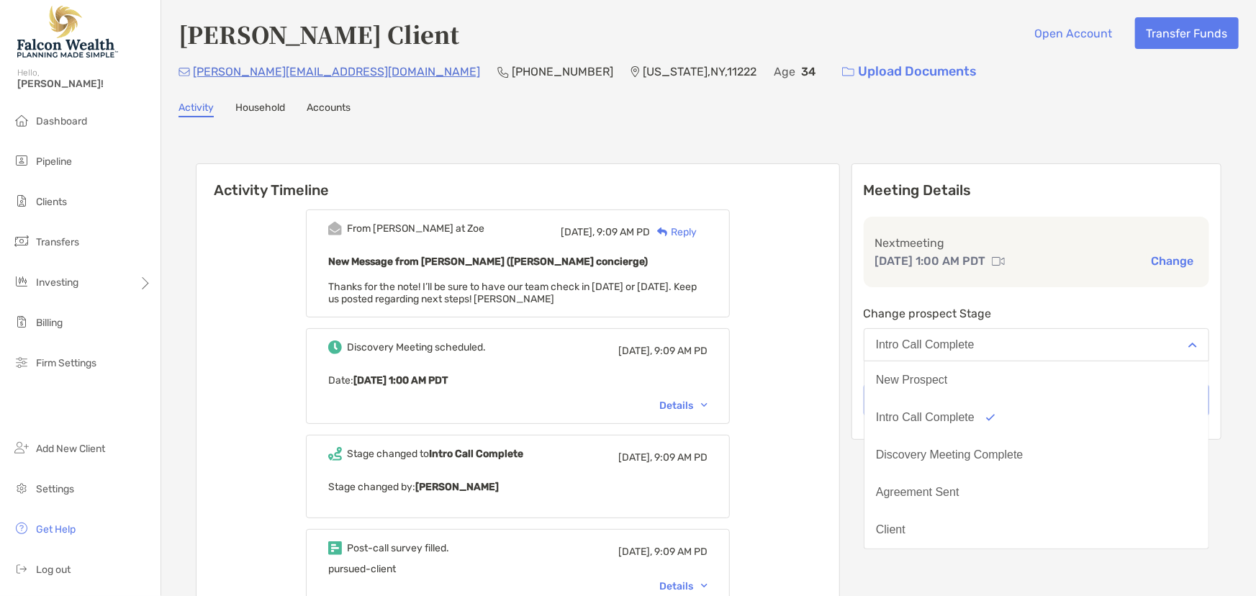
click at [824, 381] on div "From [PERSON_NAME] at Zoe [DATE], 9:09 AM PD Reply New Message from [PERSON_NAM…" at bounding box center [517, 505] width 643 height 612
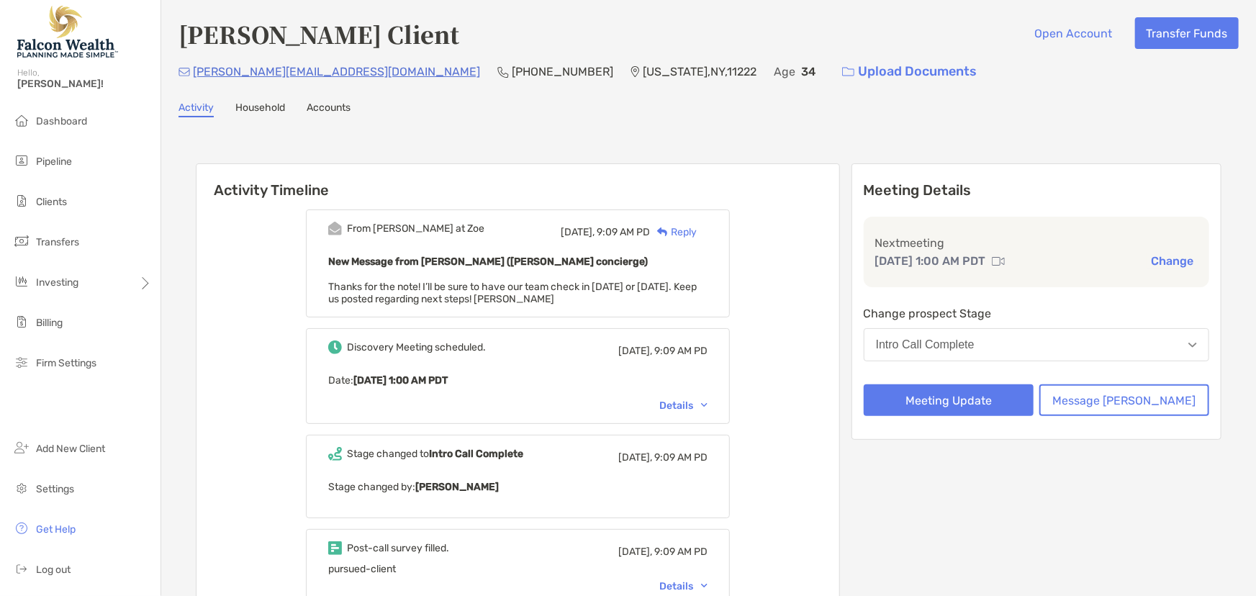
click at [967, 345] on div "Intro Call Complete" at bounding box center [925, 344] width 99 height 13
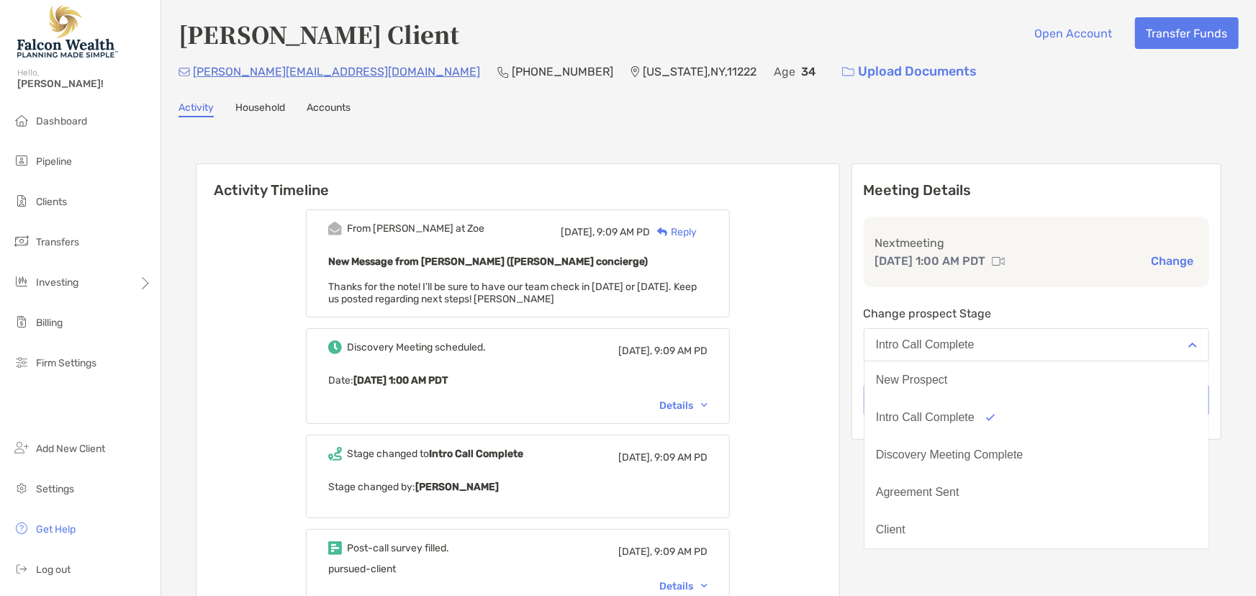
click at [888, 395] on div "Activity Timeline From [PERSON_NAME] at Zoe [DATE], 9:09 AM PD Reply New Messag…" at bounding box center [709, 489] width 1026 height 680
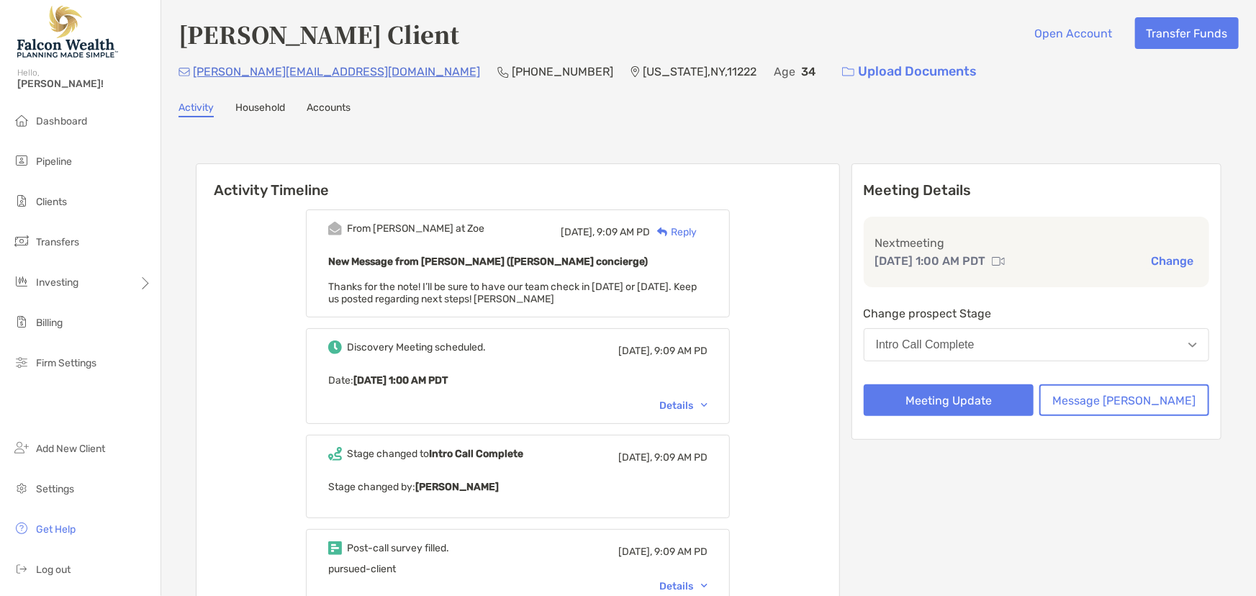
click at [936, 345] on div "Intro Call Complete" at bounding box center [925, 344] width 99 height 13
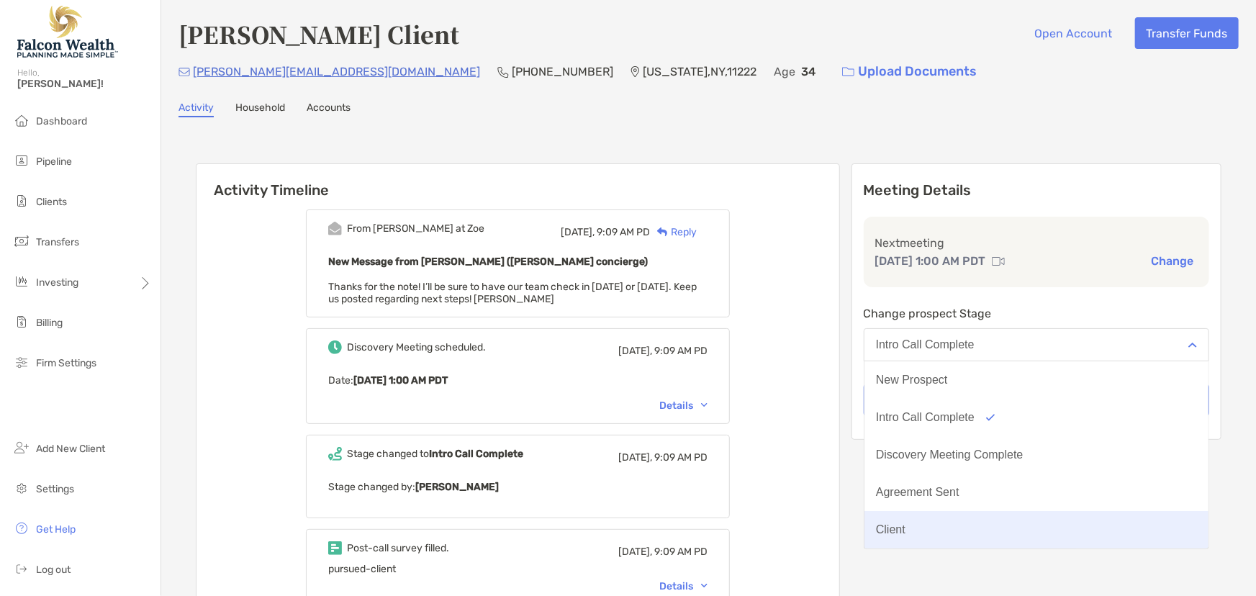
click at [905, 525] on div "Client" at bounding box center [891, 529] width 30 height 13
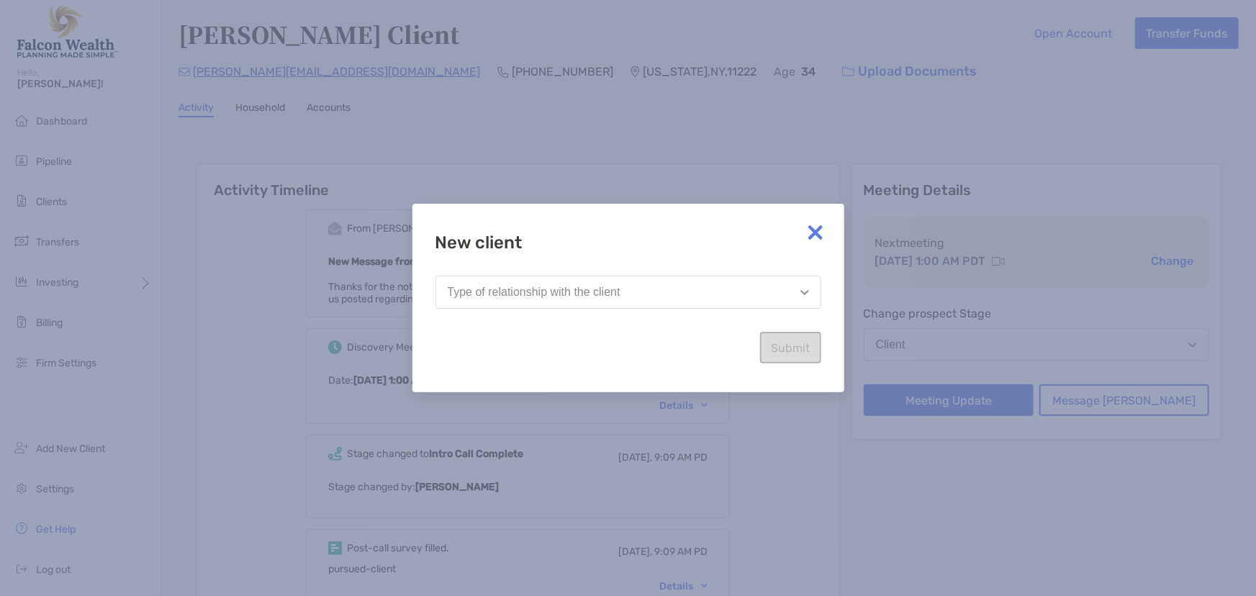
click at [612, 281] on button "Type of relationship with the client" at bounding box center [628, 292] width 386 height 33
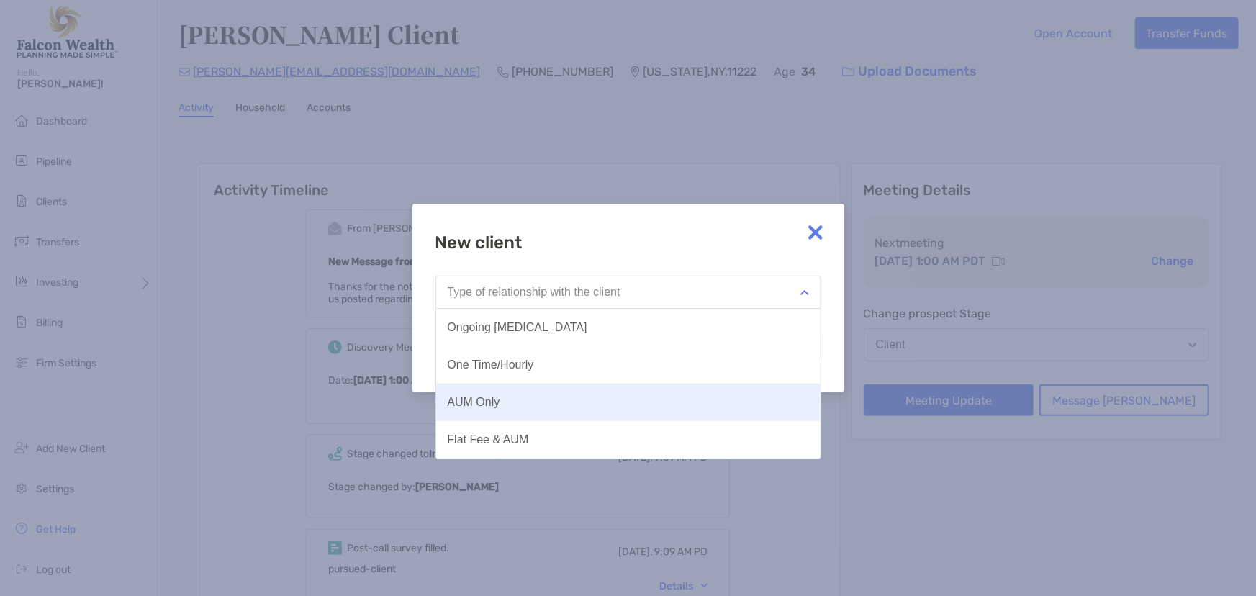
click at [498, 407] on div "AUM Only" at bounding box center [474, 402] width 53 height 13
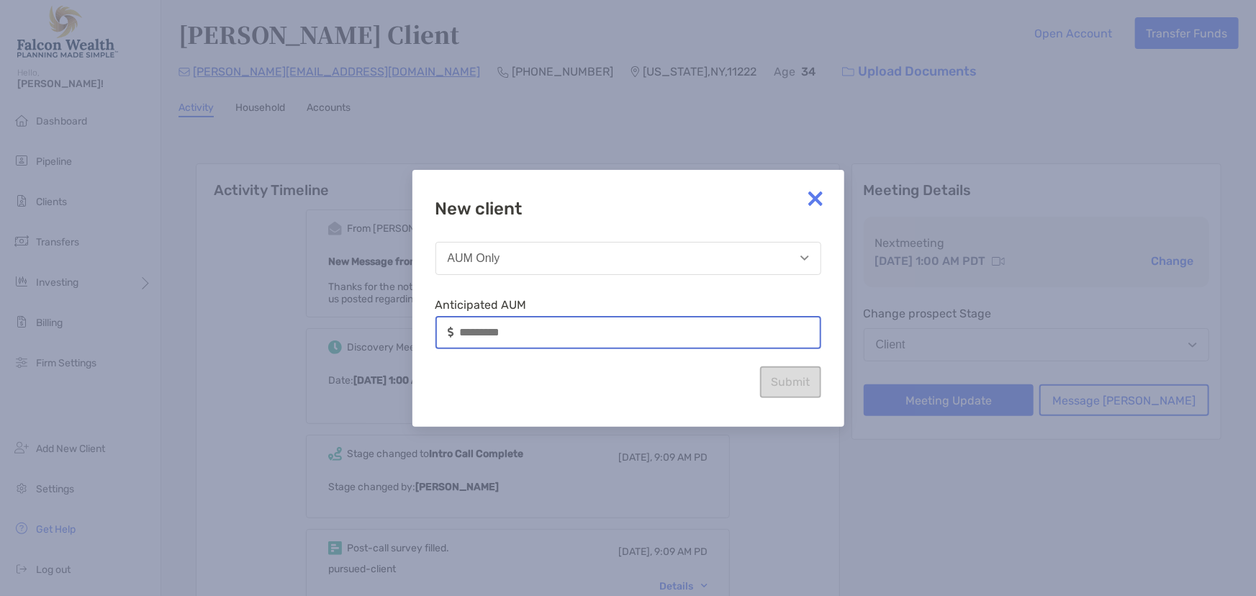
click at [533, 336] on input at bounding box center [640, 332] width 360 height 12
type input "*******"
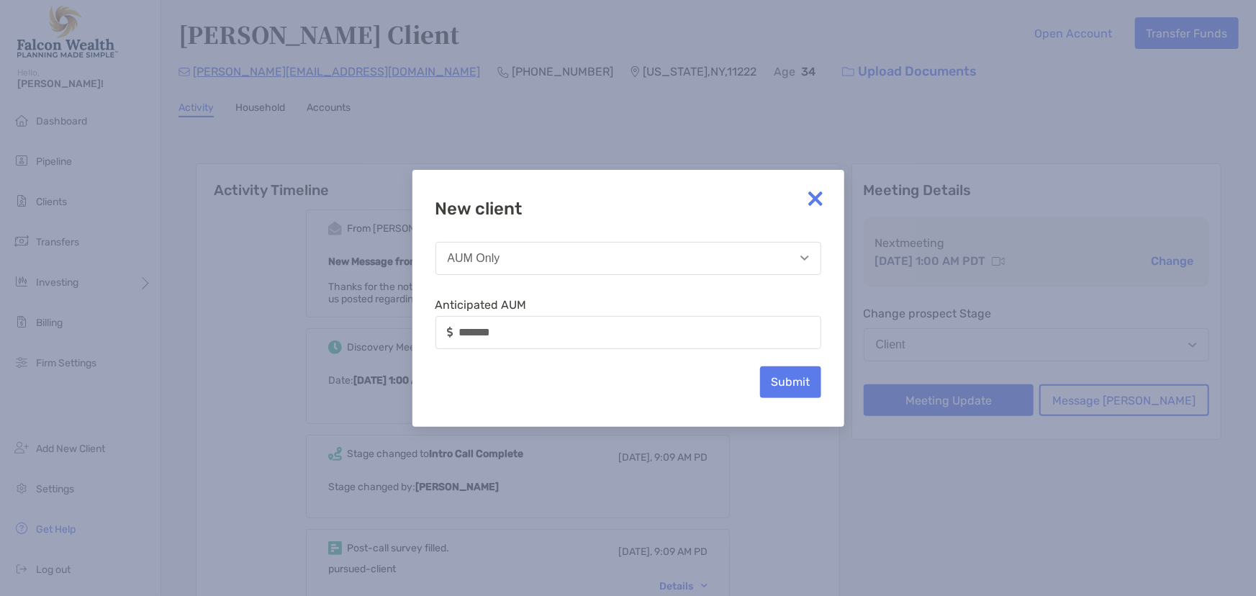
click at [582, 368] on div "New client AUM Only Anticipated AUM ******* Submit" at bounding box center [628, 298] width 386 height 199
click at [818, 194] on img at bounding box center [815, 198] width 29 height 29
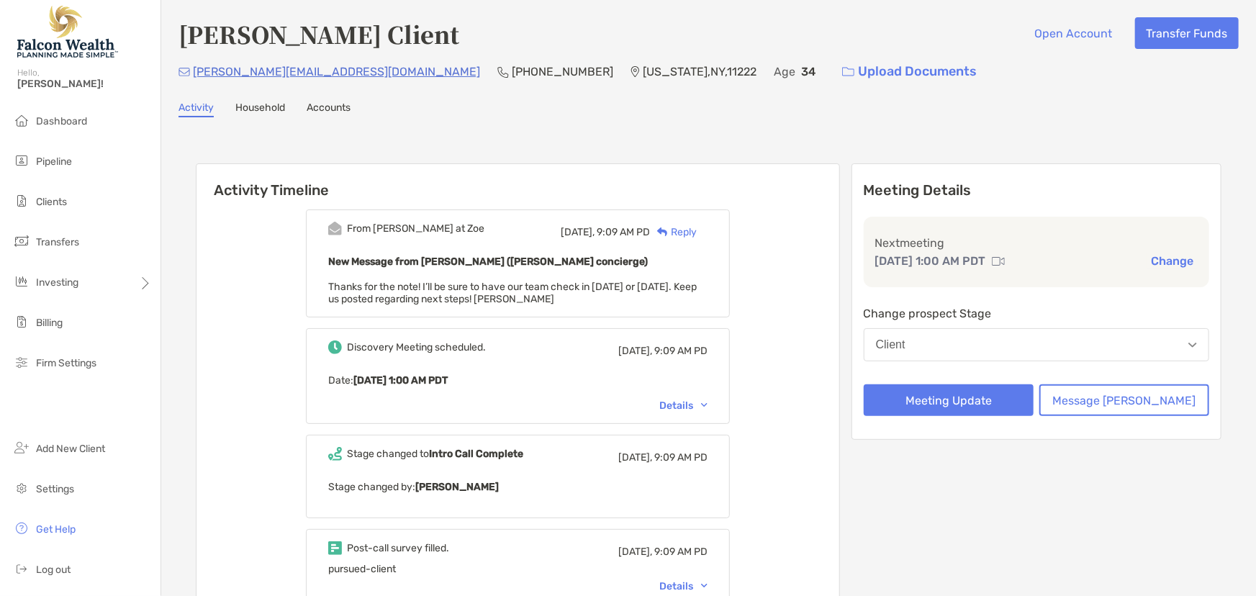
click at [947, 330] on button "Client" at bounding box center [1036, 344] width 345 height 33
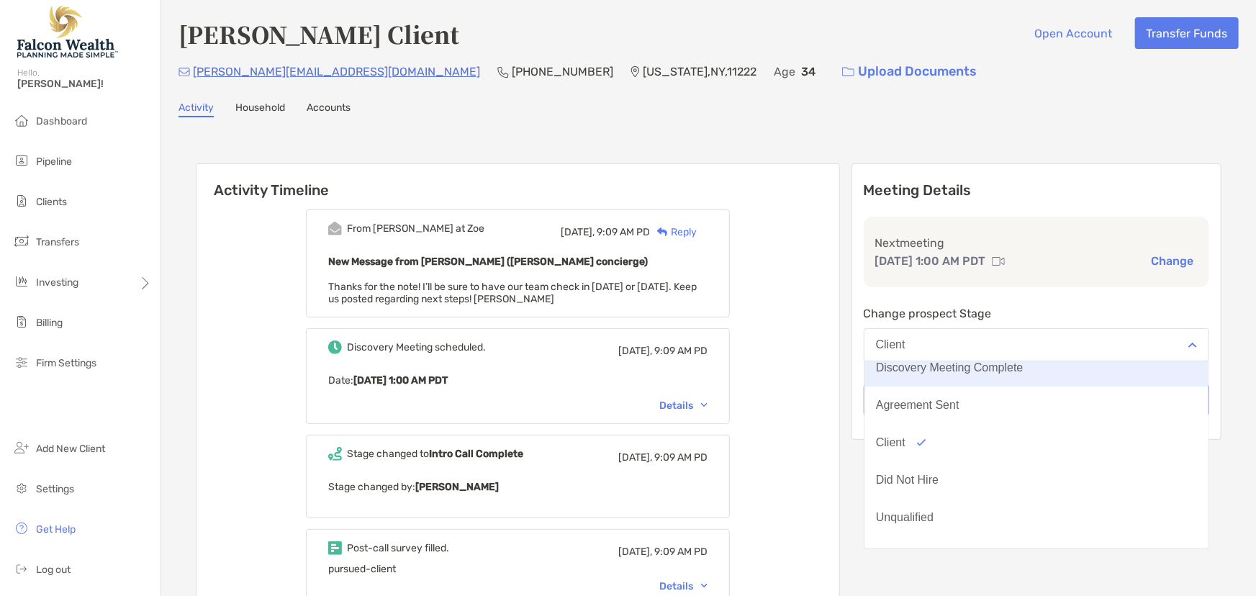
scroll to position [112, 0]
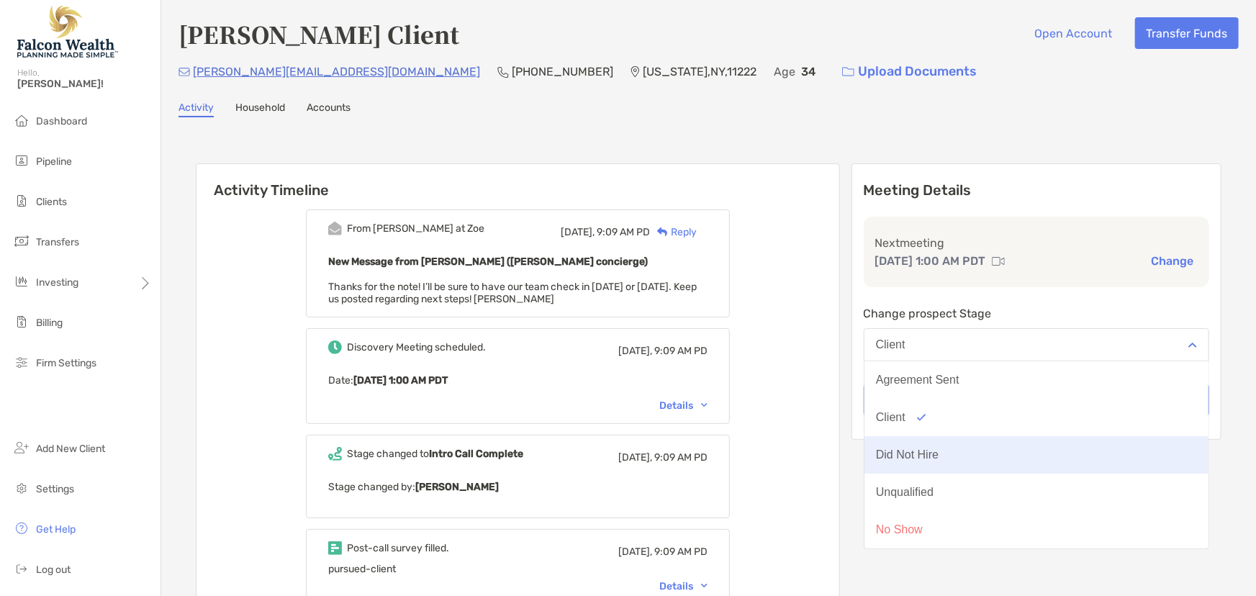
click at [1038, 455] on button "Did Not Hire" at bounding box center [1036, 454] width 344 height 37
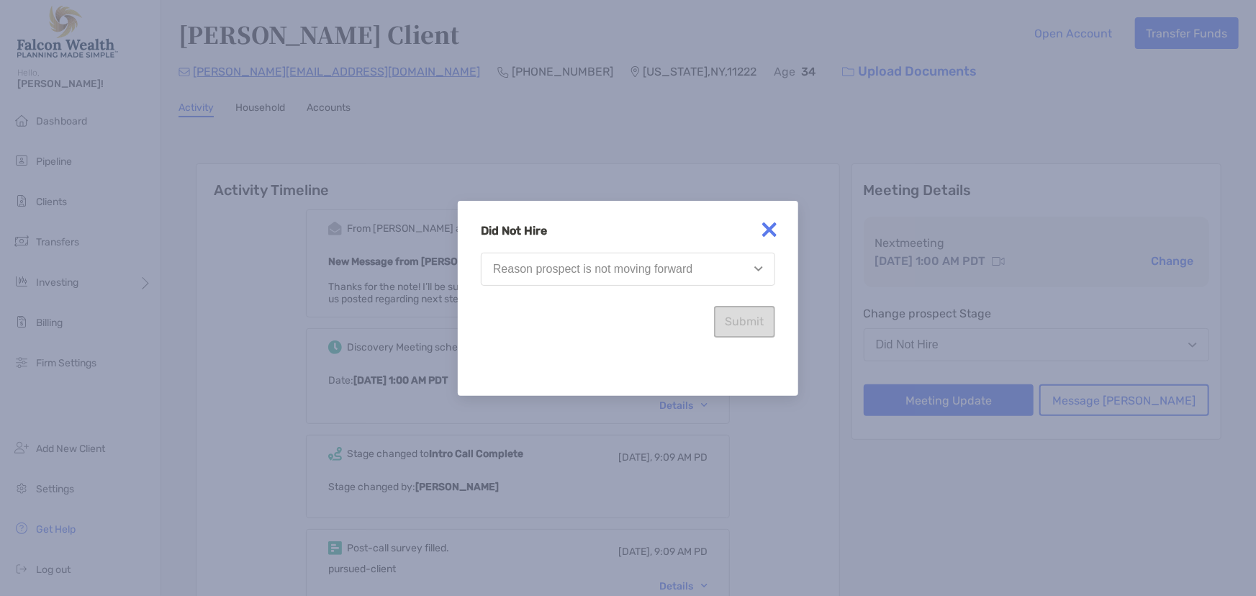
click at [613, 278] on button "Reason prospect is not moving forward" at bounding box center [628, 269] width 294 height 33
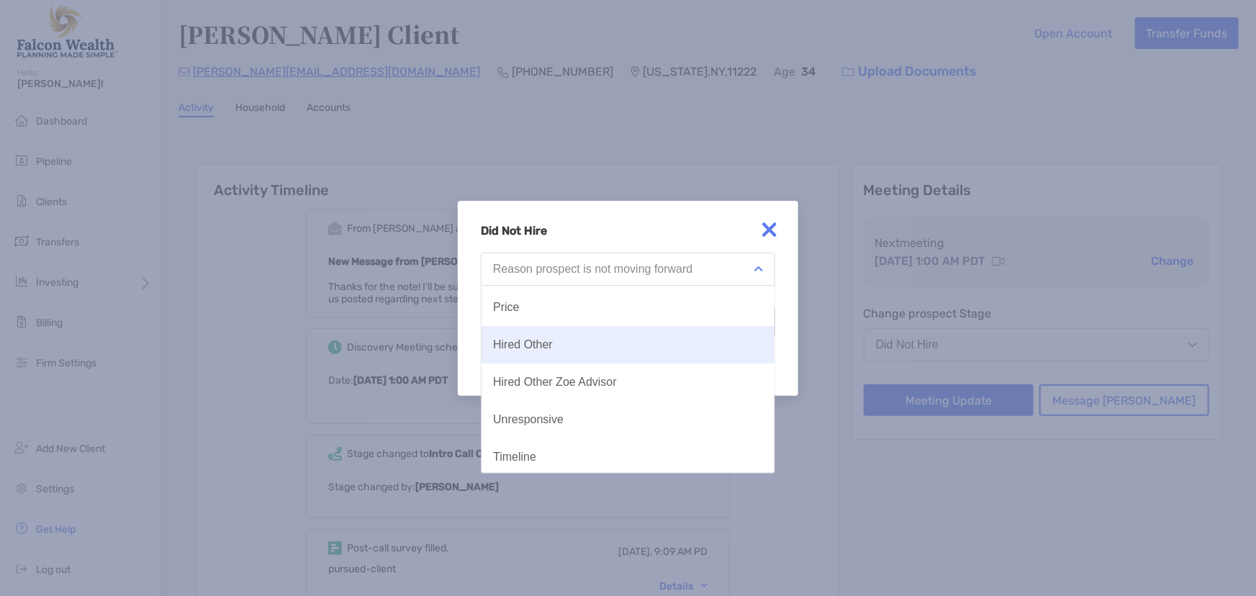
scroll to position [74, 0]
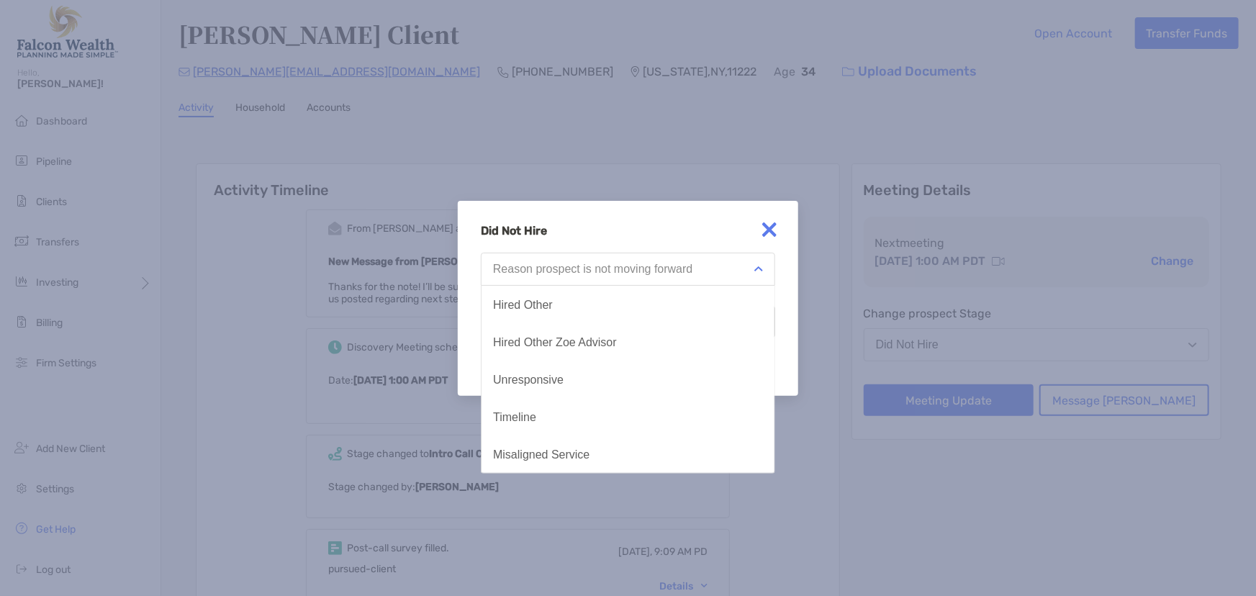
drag, startPoint x: 770, startPoint y: 225, endPoint x: 781, endPoint y: 243, distance: 21.0
click at [770, 226] on img at bounding box center [769, 229] width 29 height 29
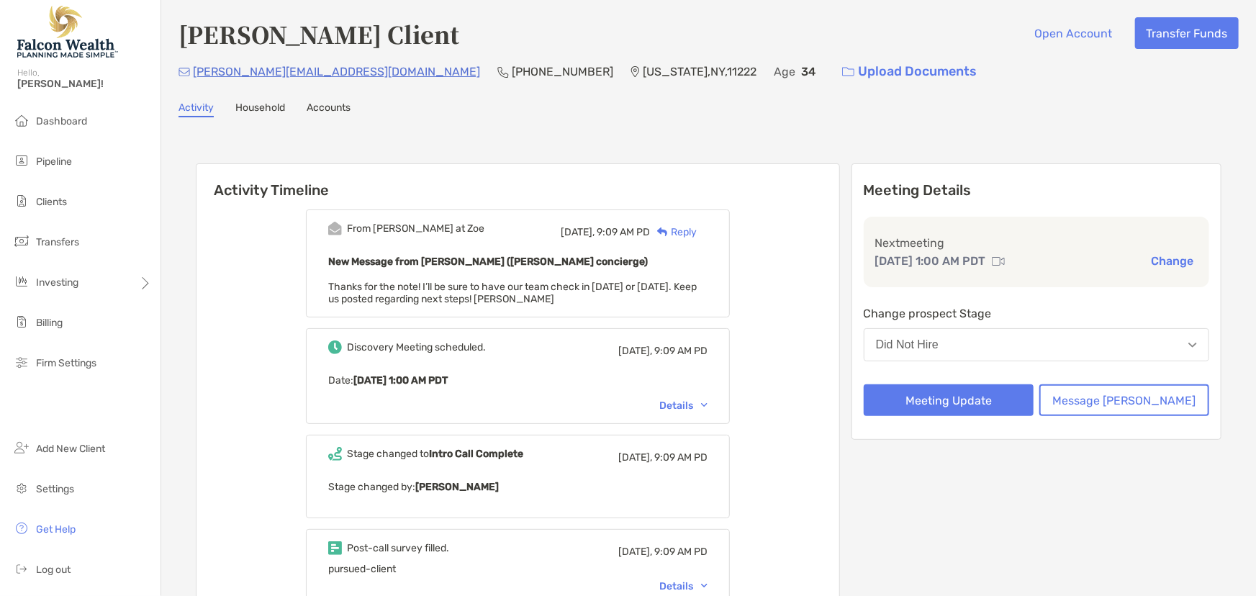
click at [1006, 332] on button "Did Not Hire" at bounding box center [1036, 344] width 345 height 33
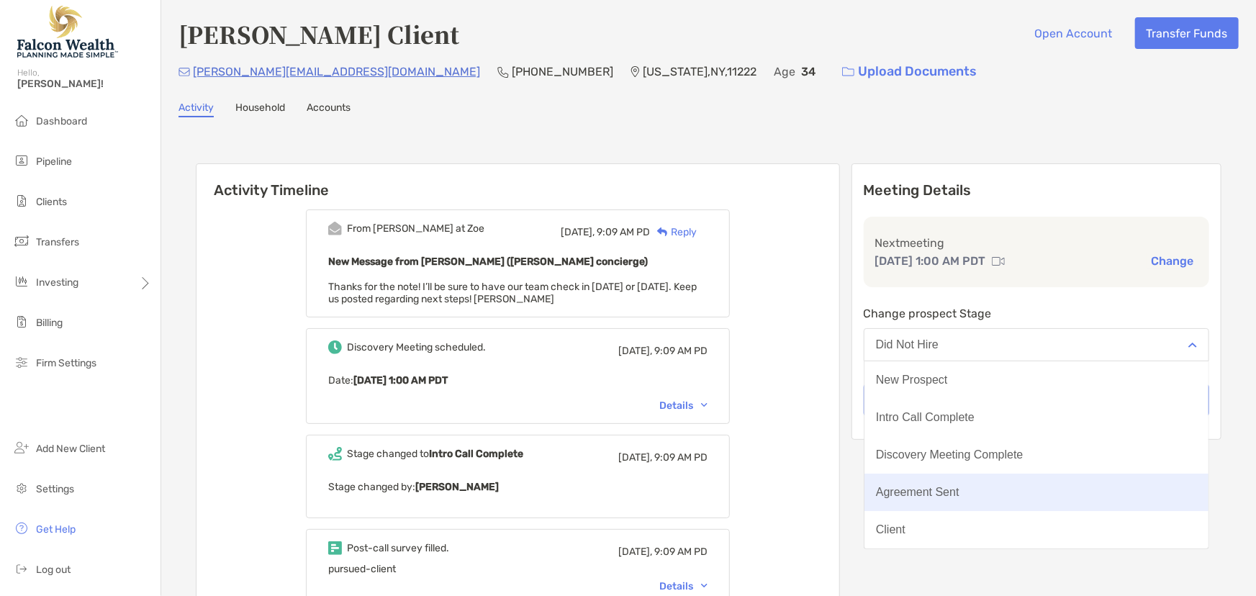
scroll to position [112, 0]
click at [983, 495] on button "Unqualified" at bounding box center [1036, 492] width 344 height 37
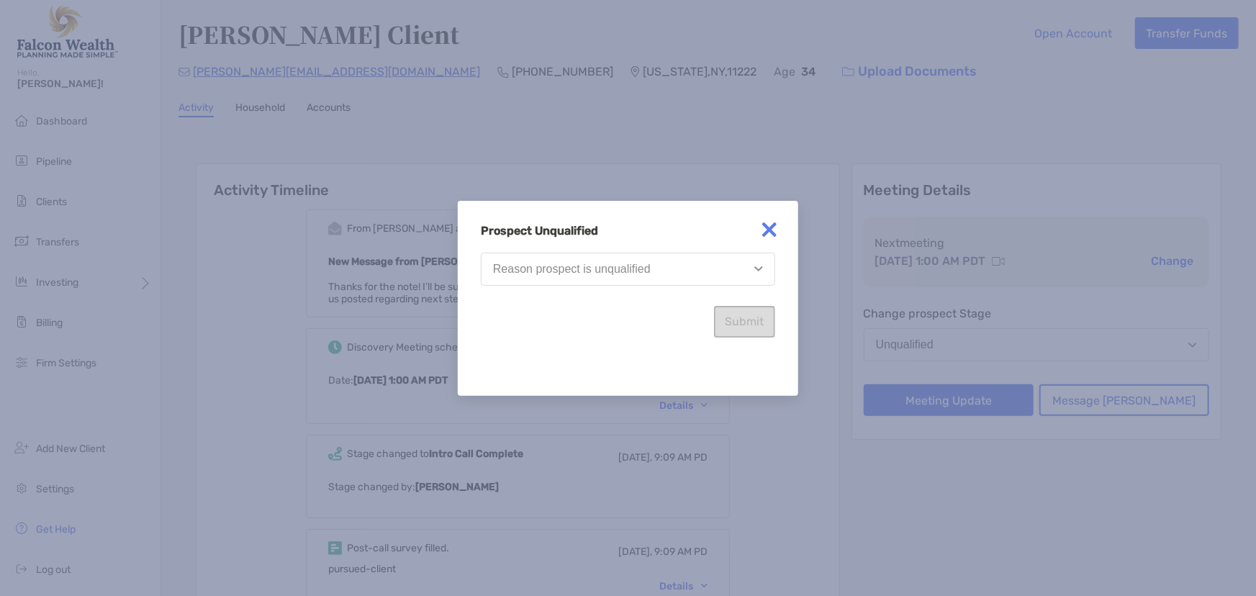
click at [587, 266] on div "Reason prospect is unqualified" at bounding box center [572, 269] width 158 height 13
click at [771, 229] on img at bounding box center [769, 229] width 29 height 29
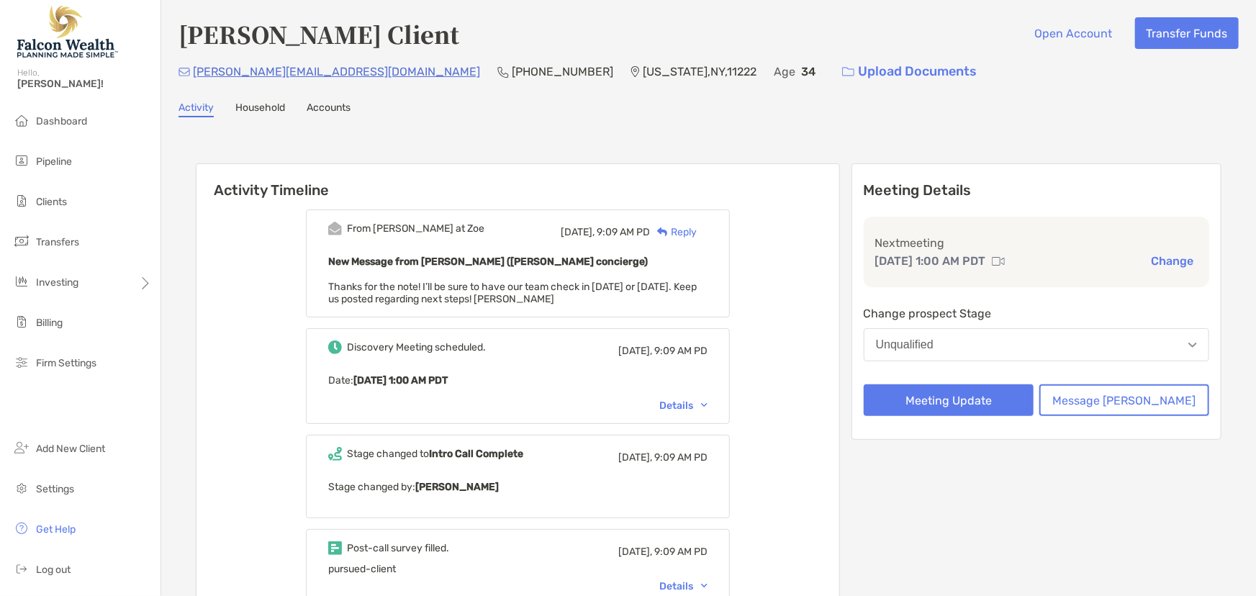
click at [933, 346] on div "Unqualified" at bounding box center [905, 344] width 58 height 13
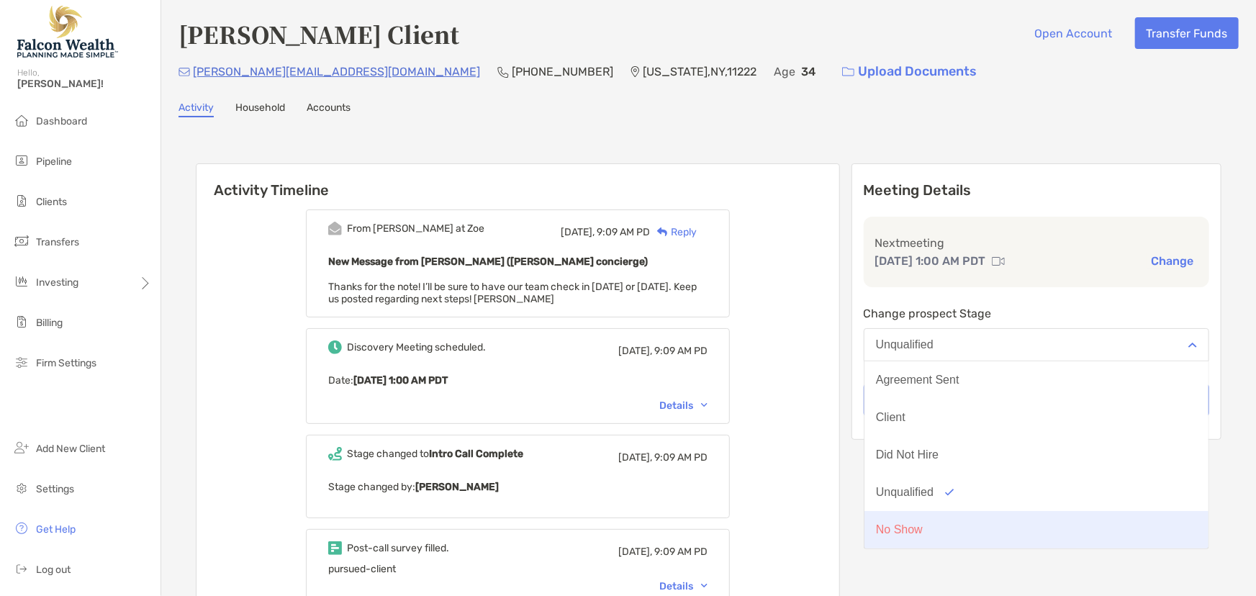
click at [923, 533] on div "No Show" at bounding box center [899, 529] width 47 height 13
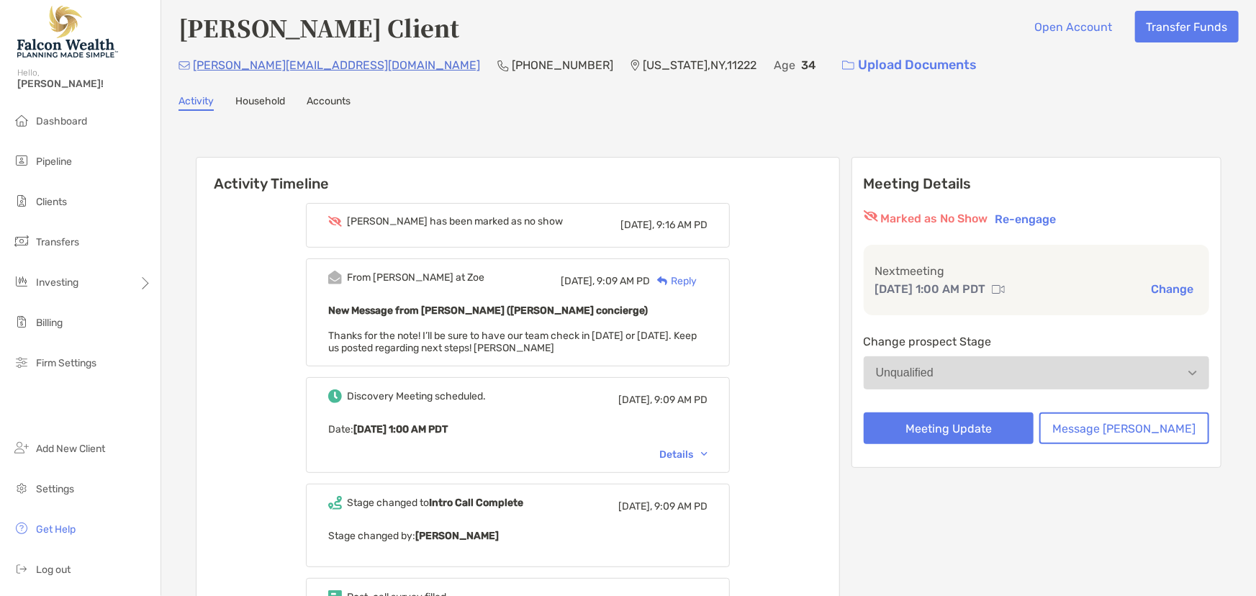
scroll to position [0, 0]
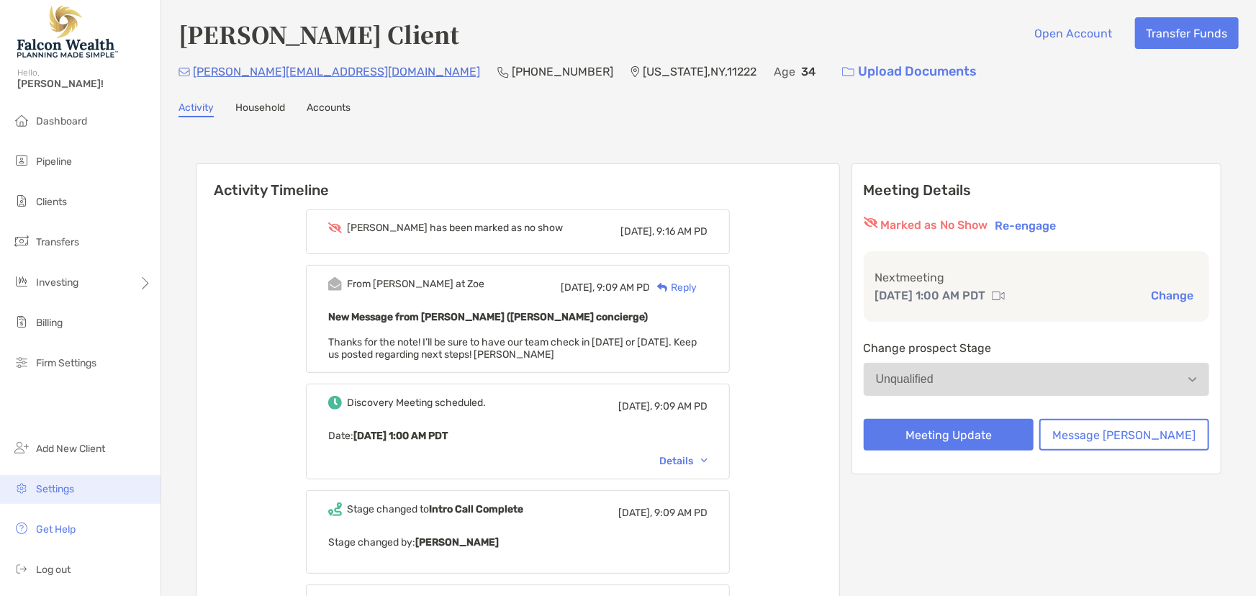
click at [58, 492] on span "Settings" at bounding box center [55, 489] width 38 height 12
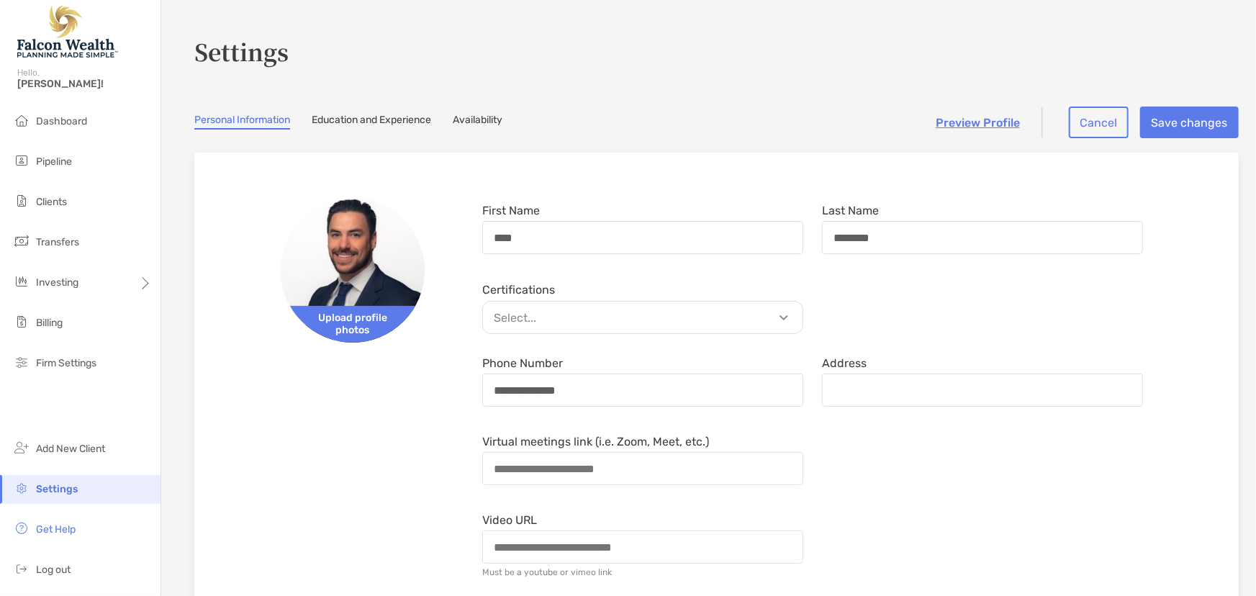
click at [473, 122] on link "Availability" at bounding box center [478, 122] width 50 height 16
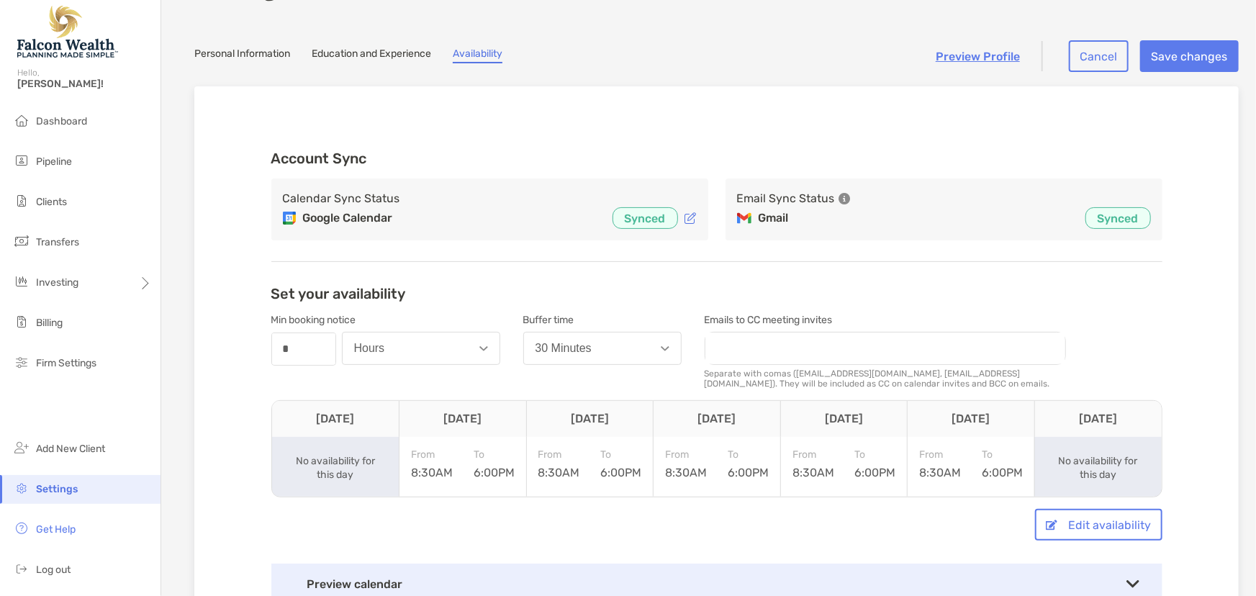
scroll to position [65, 0]
click at [285, 350] on input "*" at bounding box center [304, 350] width 62 height 30
drag, startPoint x: 285, startPoint y: 350, endPoint x: 246, endPoint y: 349, distance: 38.9
click at [248, 349] on div "Account Sync Calendar Sync Status Google Calendar Synced Email Sync Status Gmai…" at bounding box center [716, 370] width 937 height 472
type input "*"
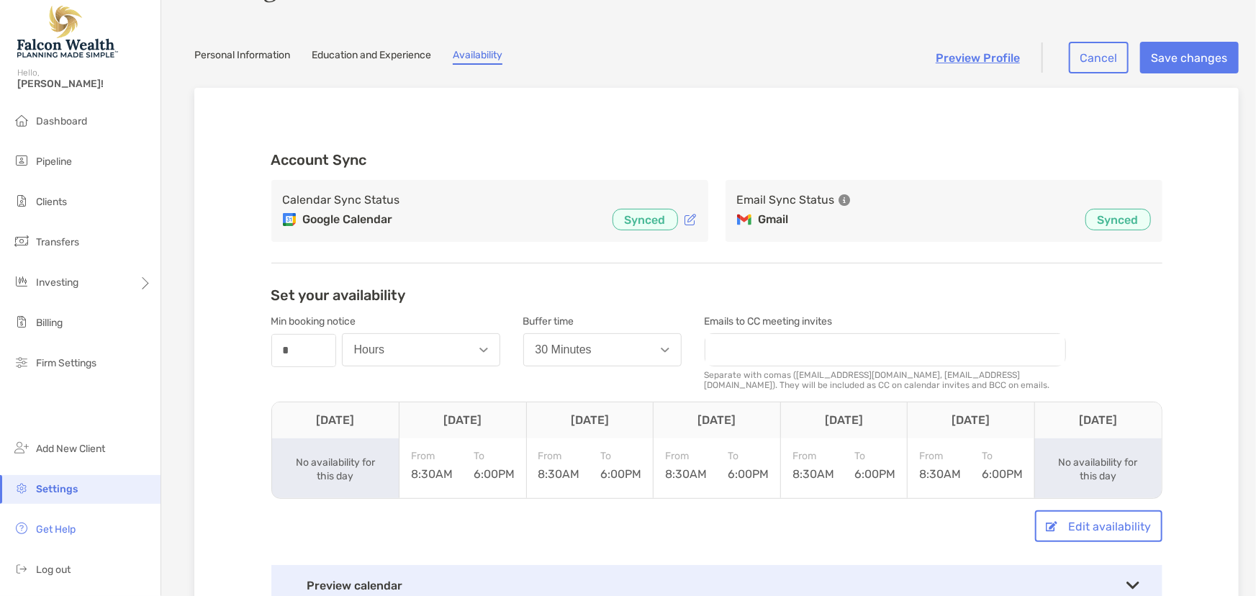
click at [457, 348] on button "Hours" at bounding box center [421, 349] width 158 height 33
click at [399, 422] on button "Days" at bounding box center [421, 422] width 157 height 37
click at [554, 350] on div "30 Minutes" at bounding box center [563, 349] width 56 height 13
click at [774, 533] on div "Edit availability" at bounding box center [716, 526] width 891 height 32
click at [613, 357] on button "30 Minutes" at bounding box center [602, 349] width 158 height 33
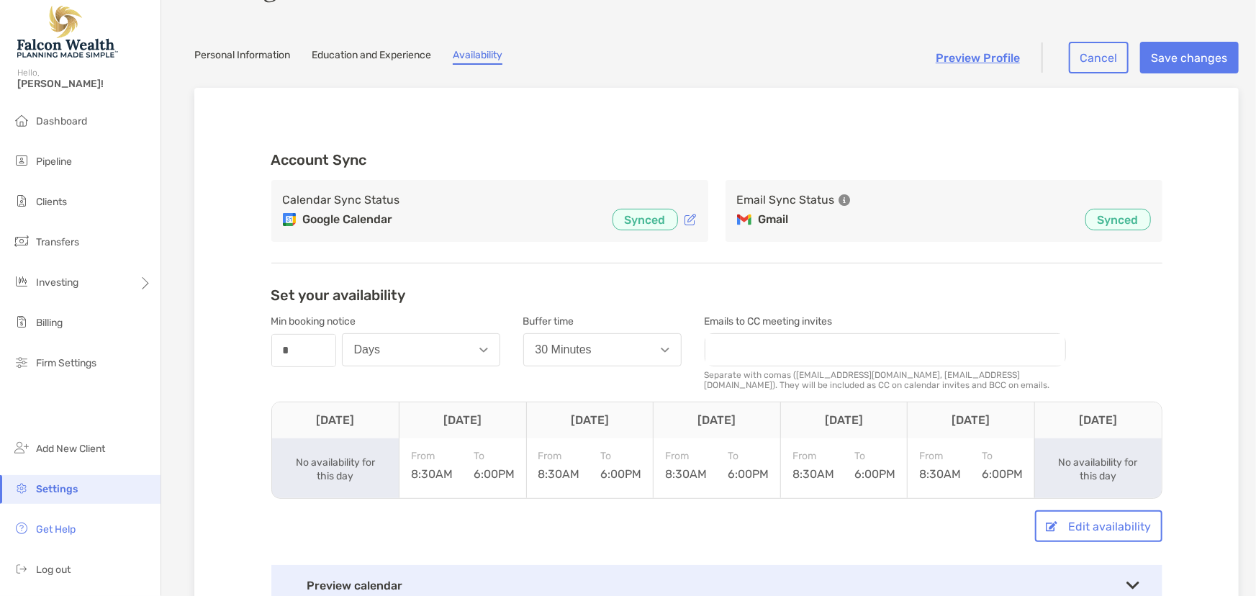
click at [592, 265] on div "Account Sync Calendar Sync Status Google Calendar Synced Email Sync Status Gmai…" at bounding box center [716, 370] width 937 height 472
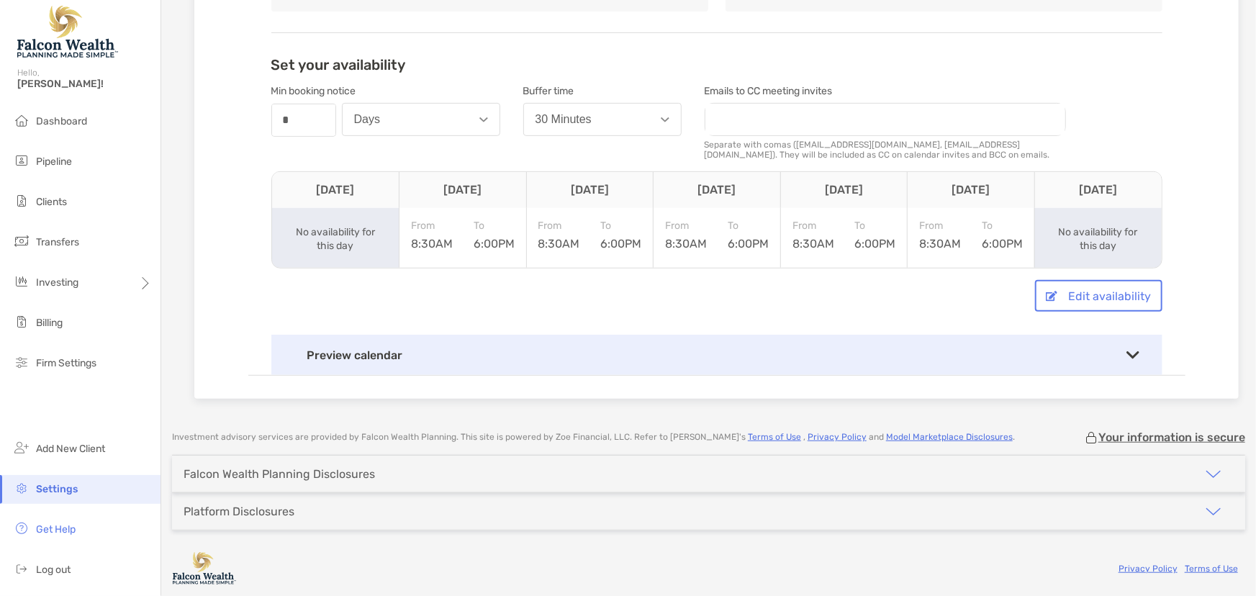
scroll to position [0, 0]
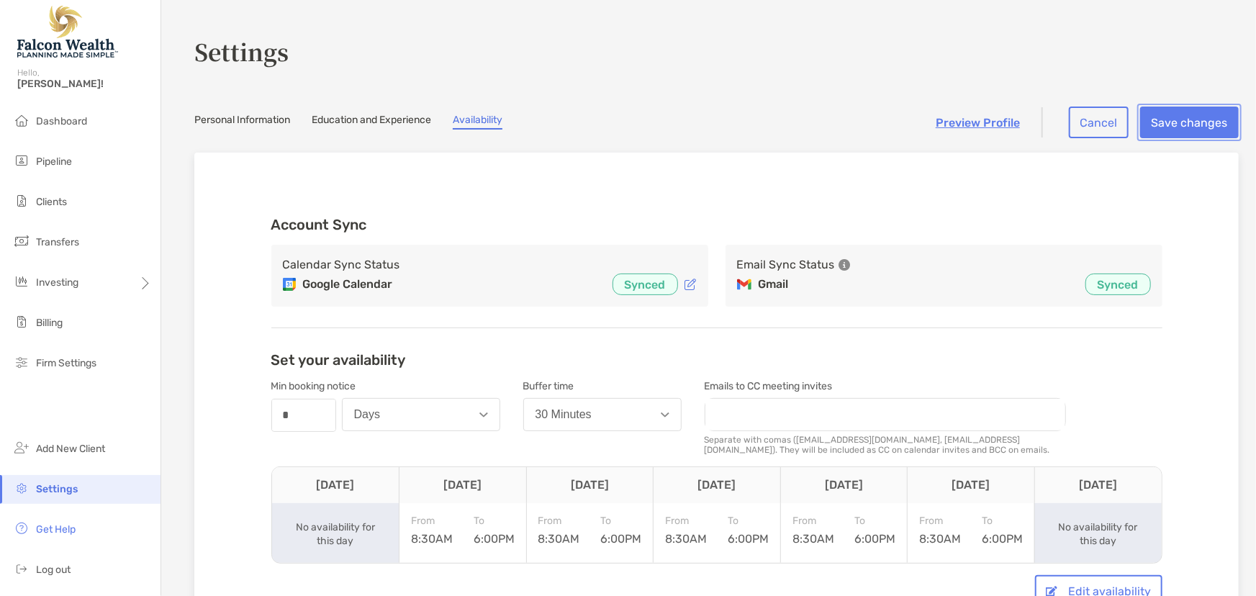
click at [1186, 117] on button "Save changes" at bounding box center [1189, 123] width 99 height 32
click at [472, 252] on div "Calendar Sync Status Google Calendar Synced" at bounding box center [489, 276] width 437 height 62
